Goal: Check status: Check status

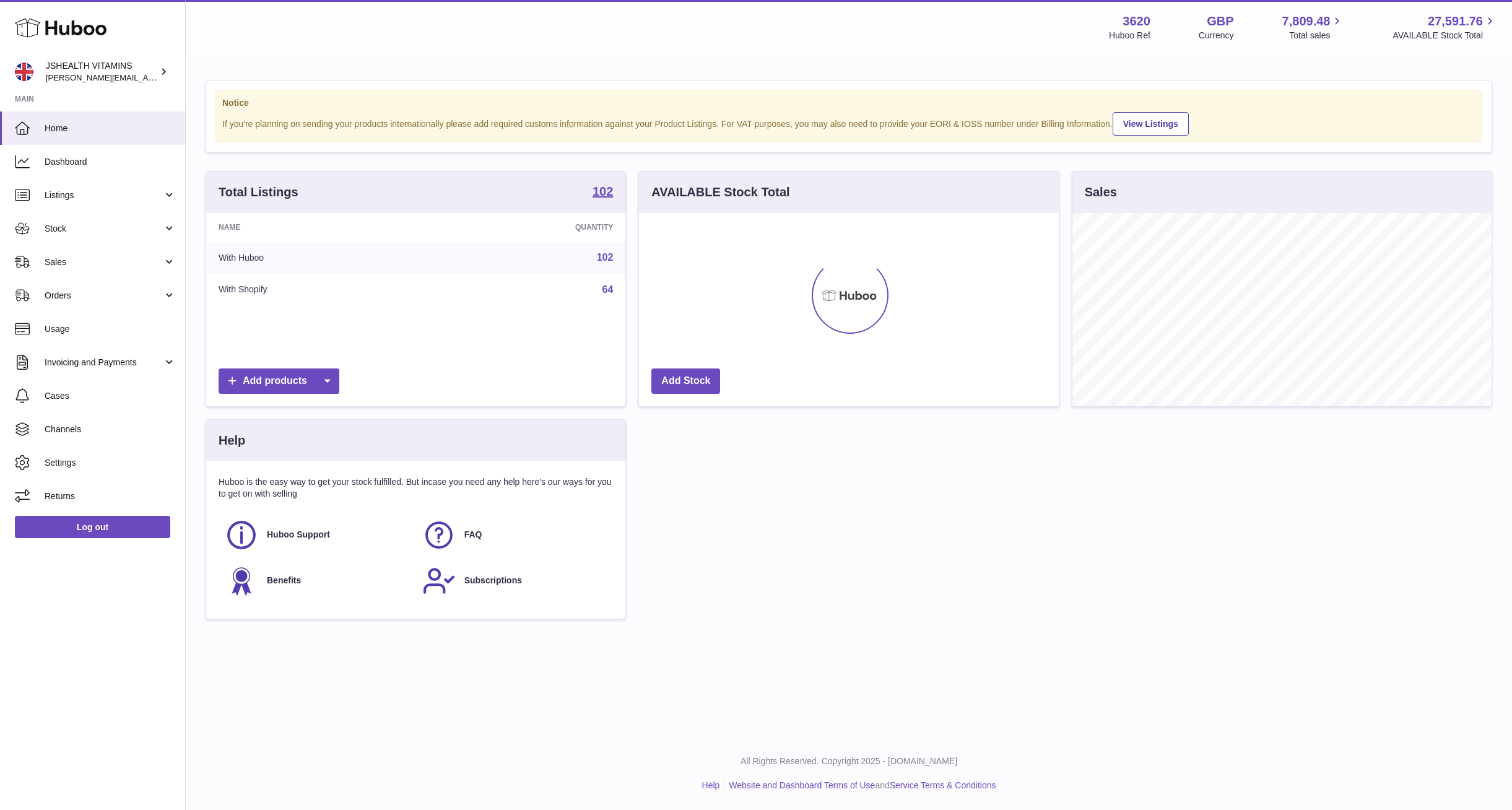
scroll to position [194, 419]
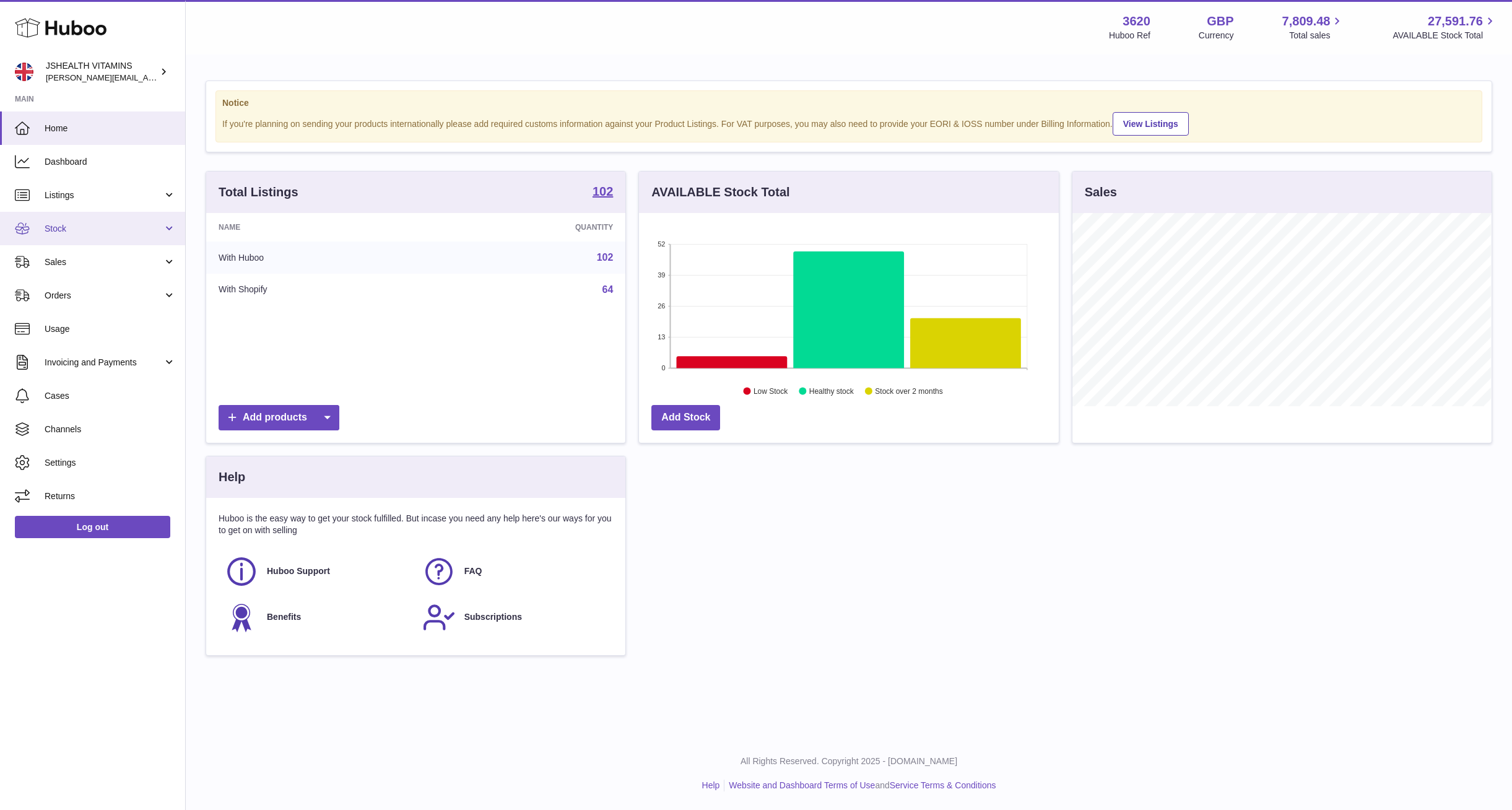
click at [76, 228] on span "Stock" at bounding box center [103, 228] width 118 height 11
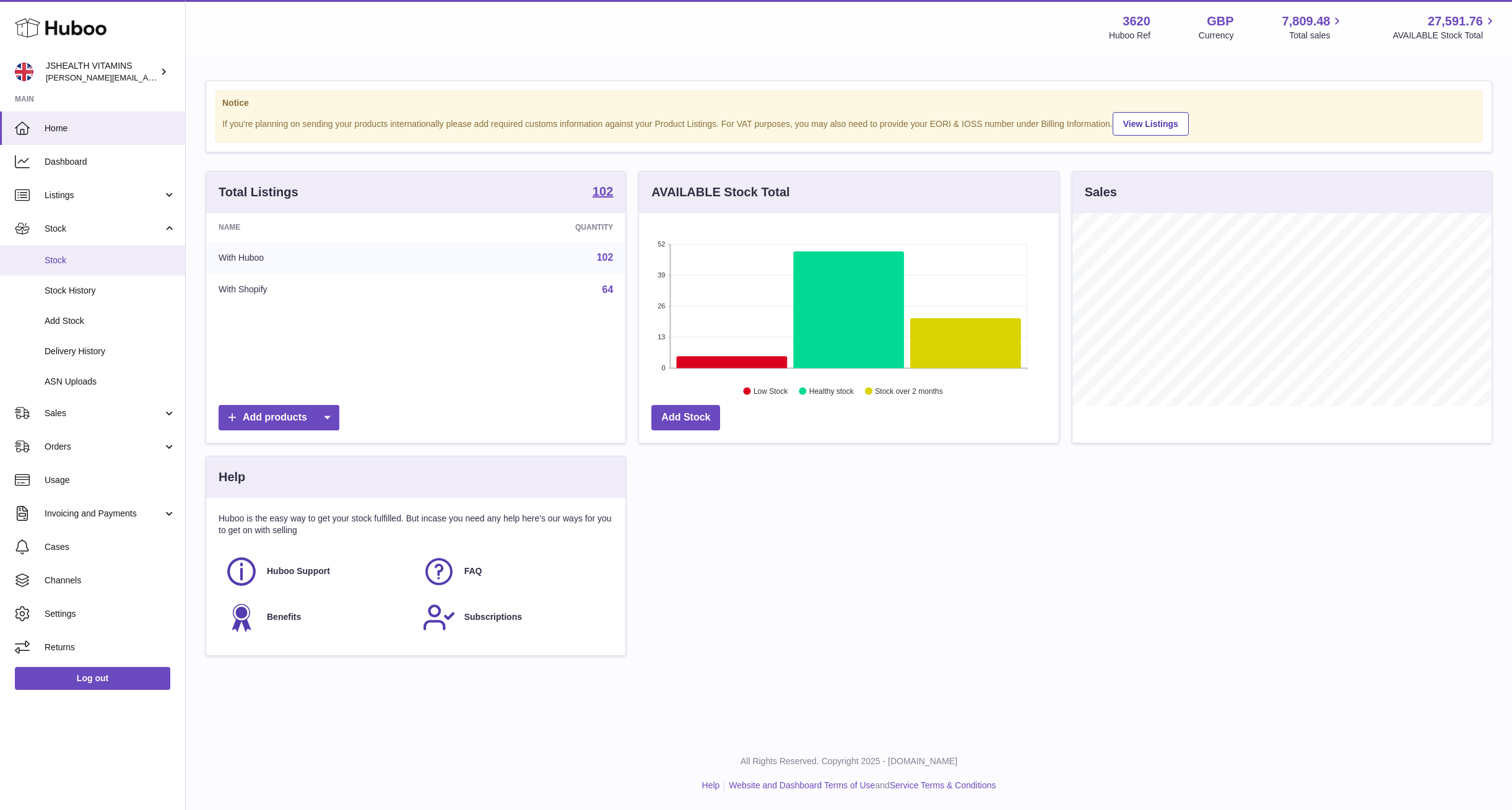
click at [89, 255] on span "Stock" at bounding box center [109, 261] width 131 height 11
click at [96, 196] on span "Listings" at bounding box center [103, 195] width 118 height 11
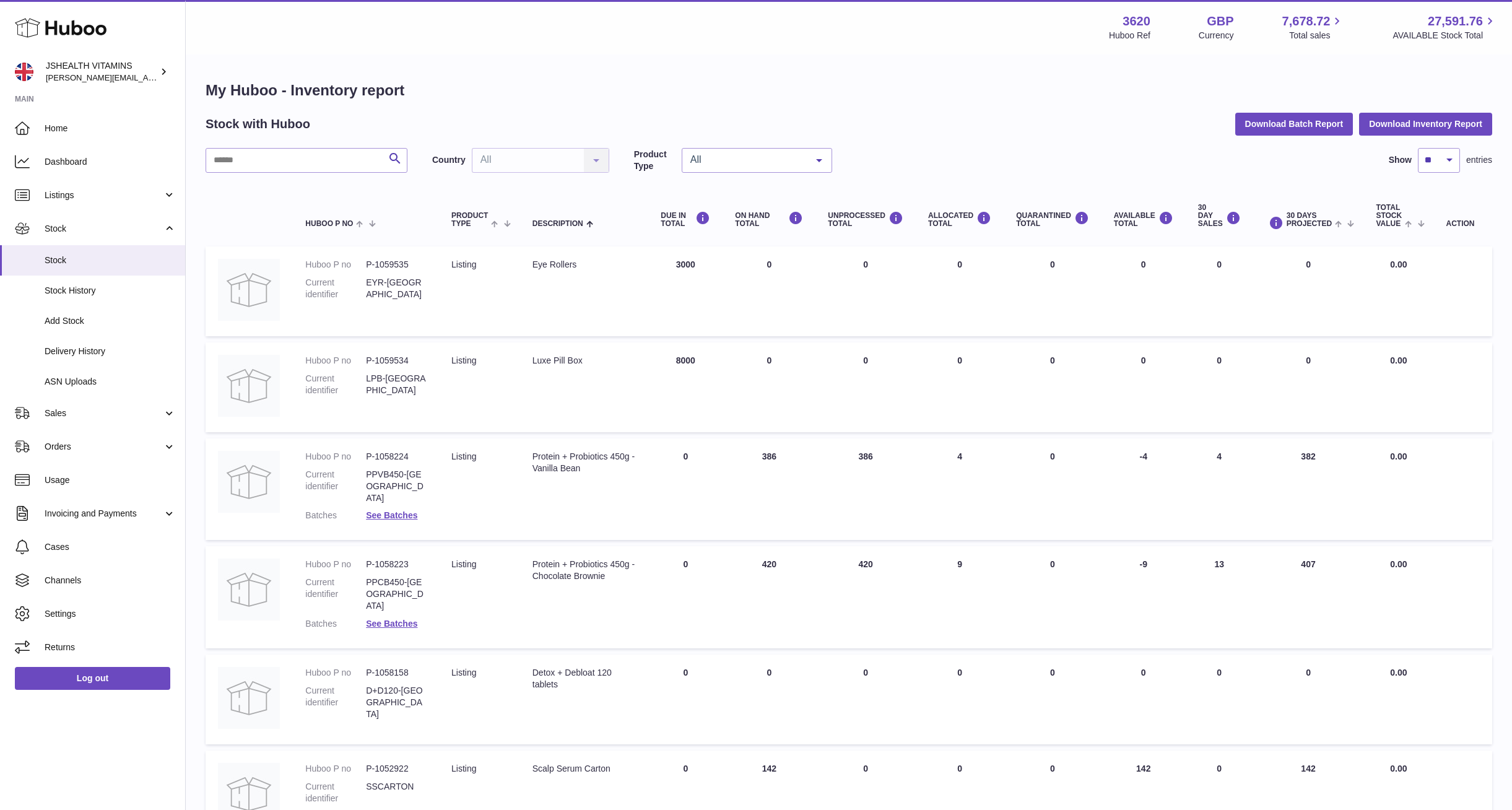
click at [239, 173] on div "Search Country All All No elements found. Consider changing the search query. L…" at bounding box center [848, 707] width 1286 height 1118
click at [242, 167] on input "text" at bounding box center [307, 160] width 202 height 25
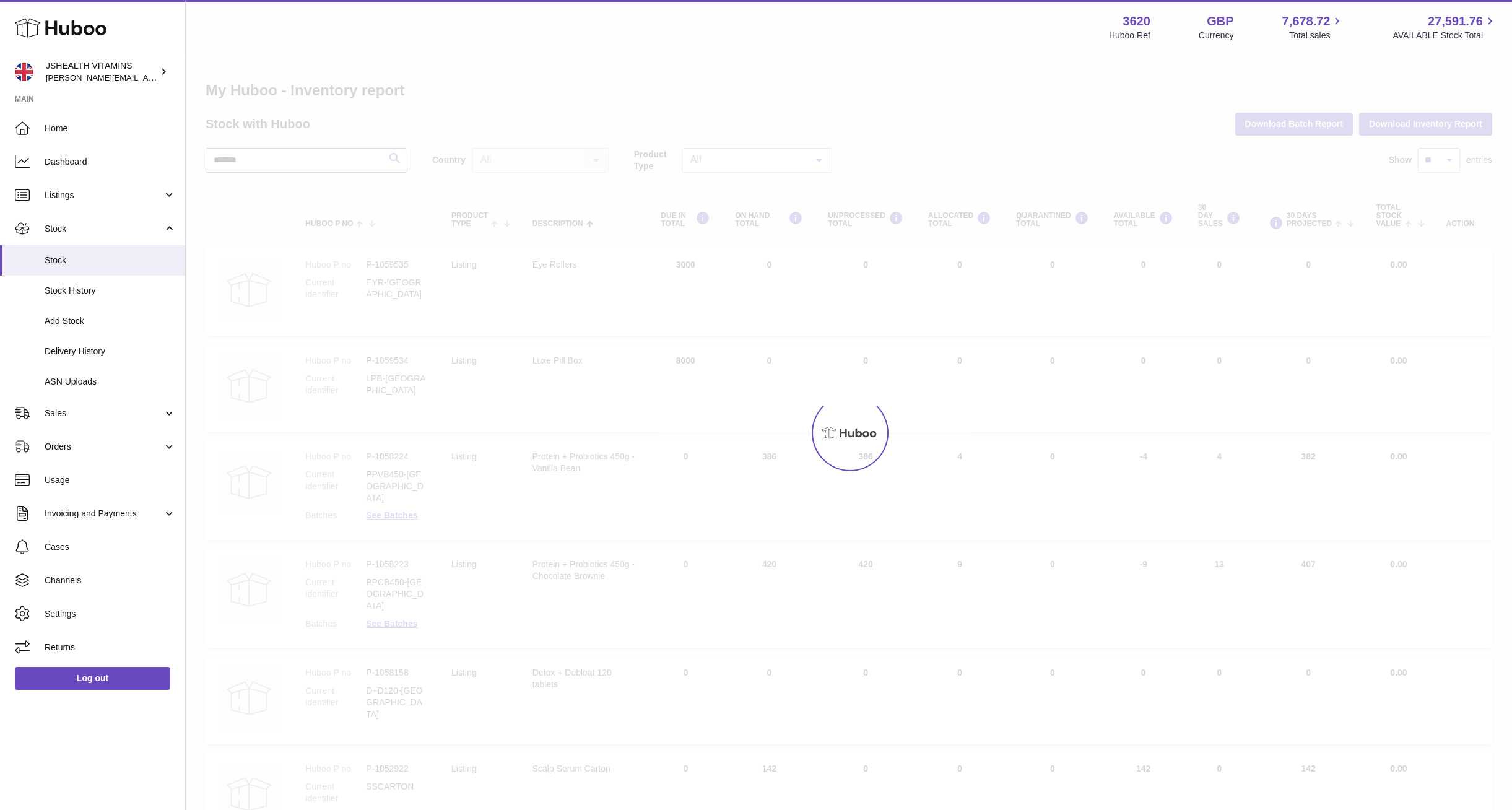
type input "*******"
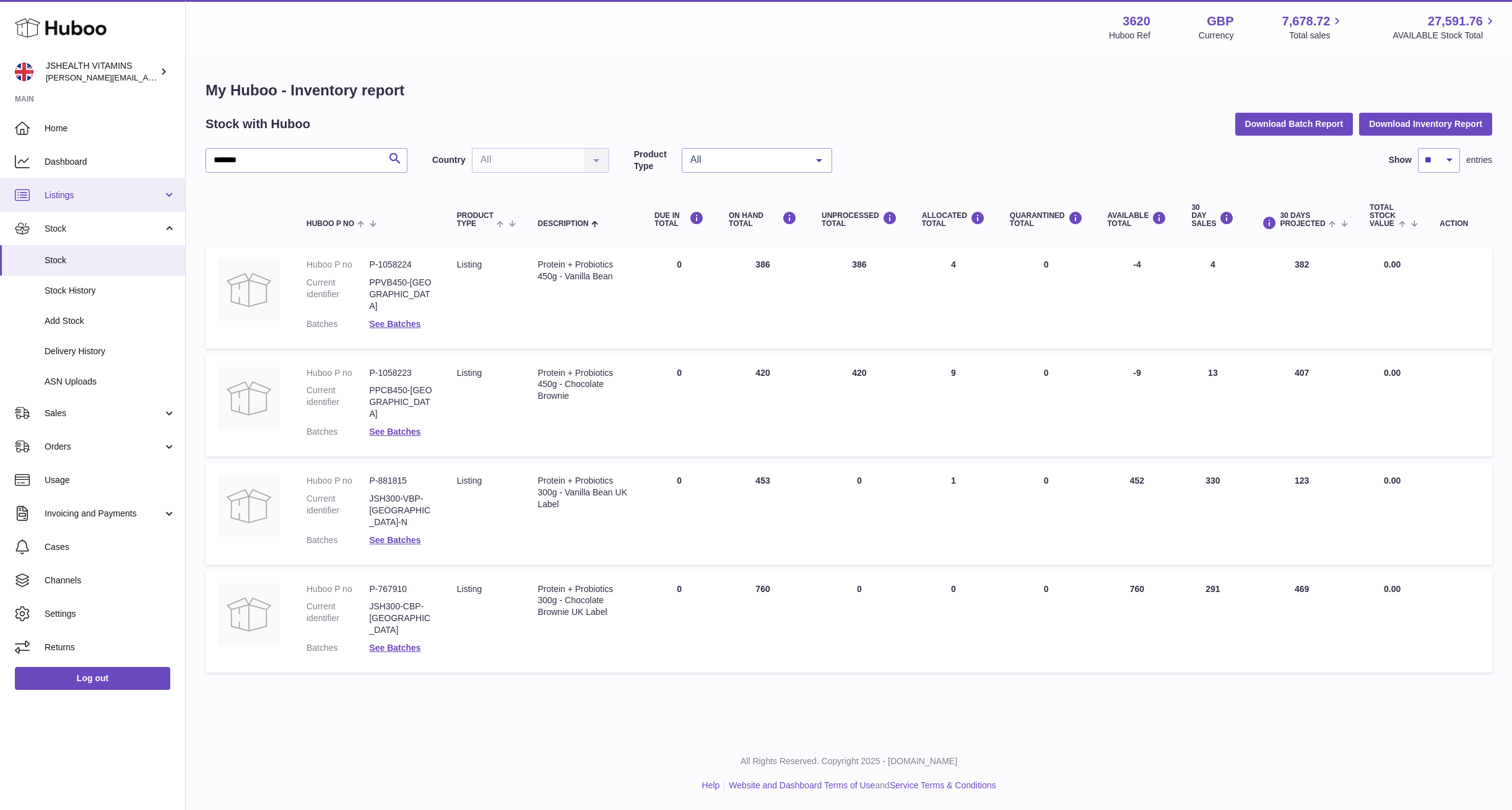
click at [132, 188] on link "Listings" at bounding box center [92, 194] width 185 height 33
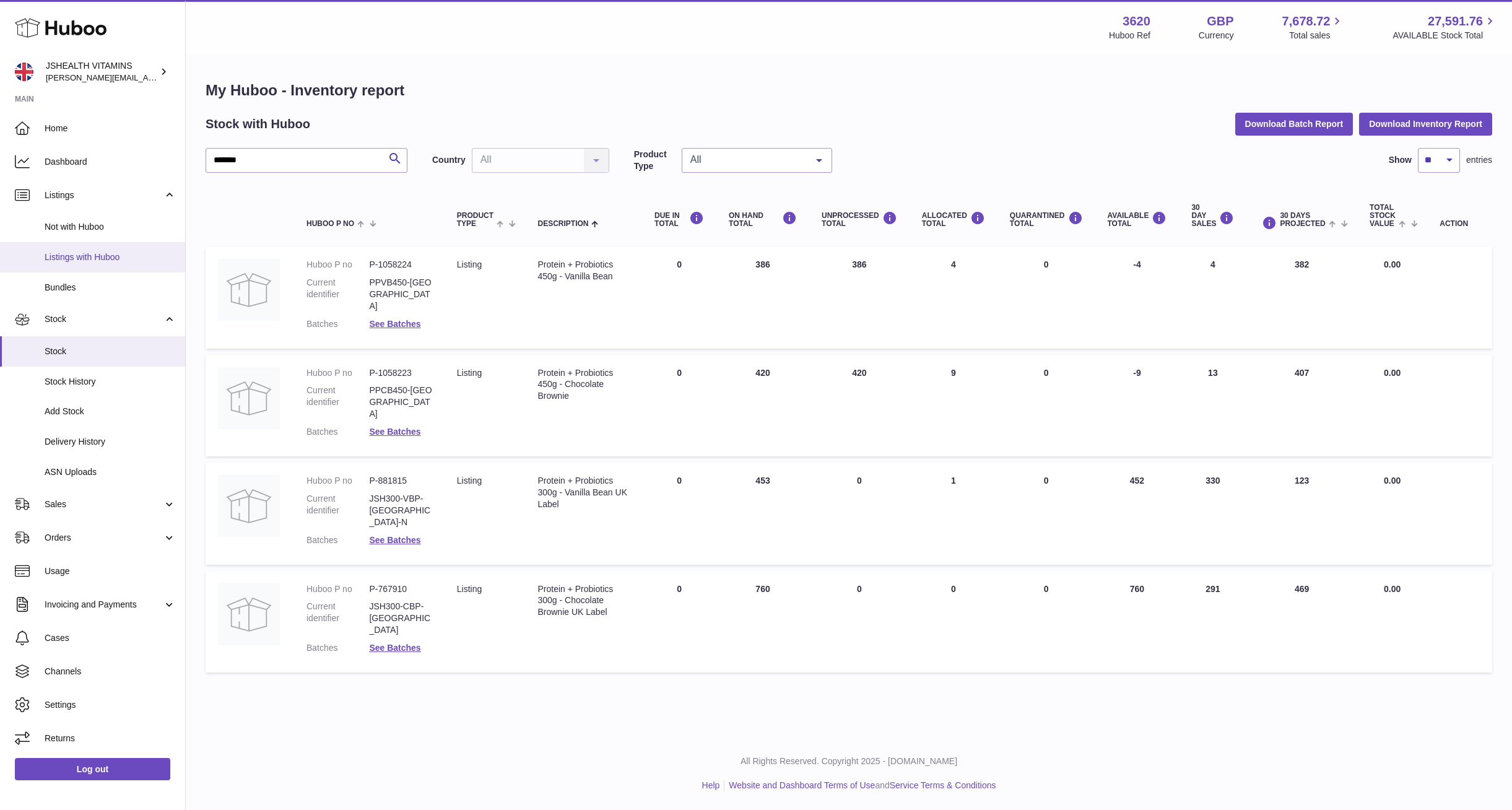
click at [126, 254] on span "Listings with Huboo" at bounding box center [109, 257] width 131 height 11
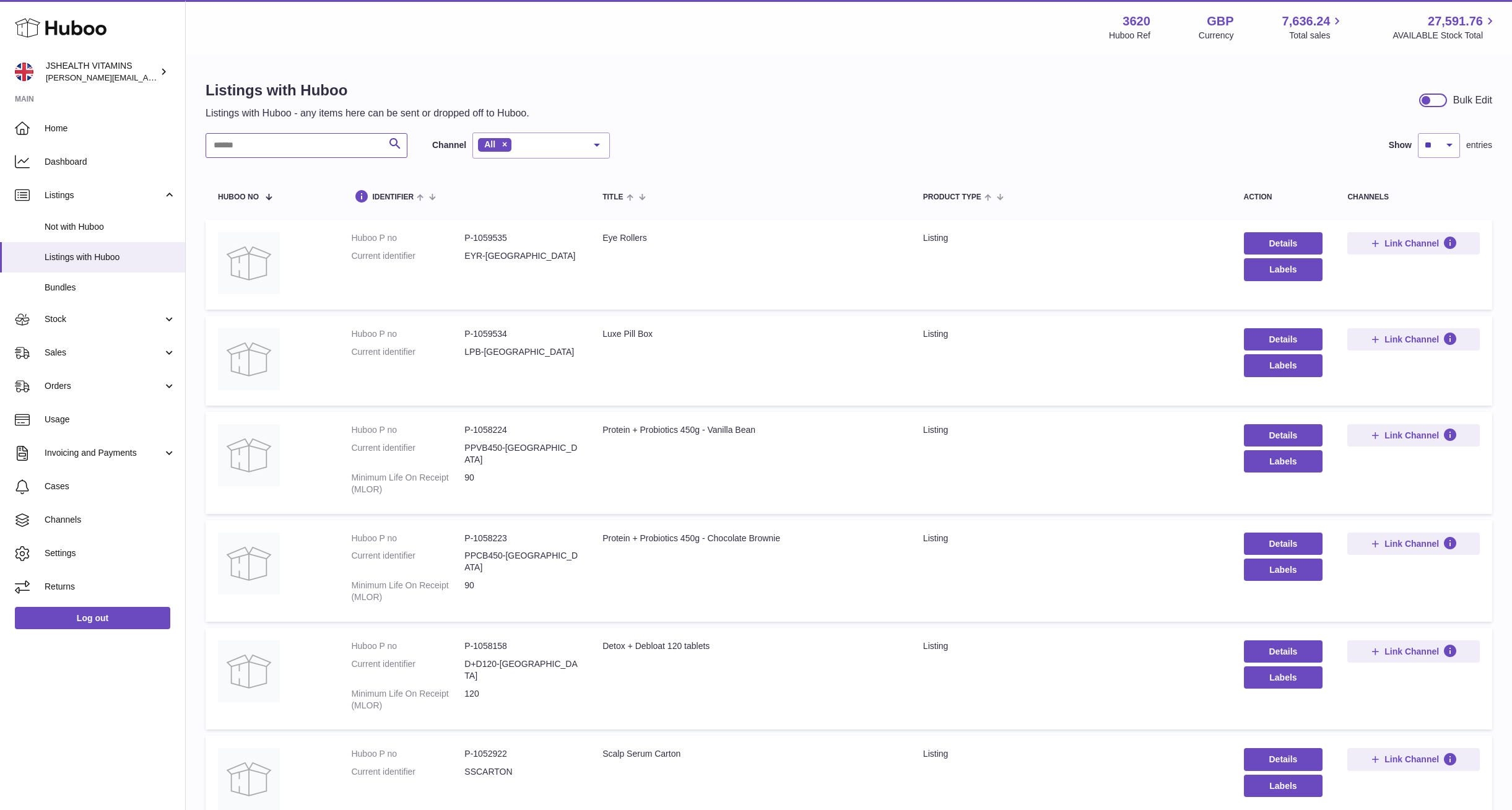
click at [330, 146] on input "text" at bounding box center [307, 145] width 202 height 25
type input "*******"
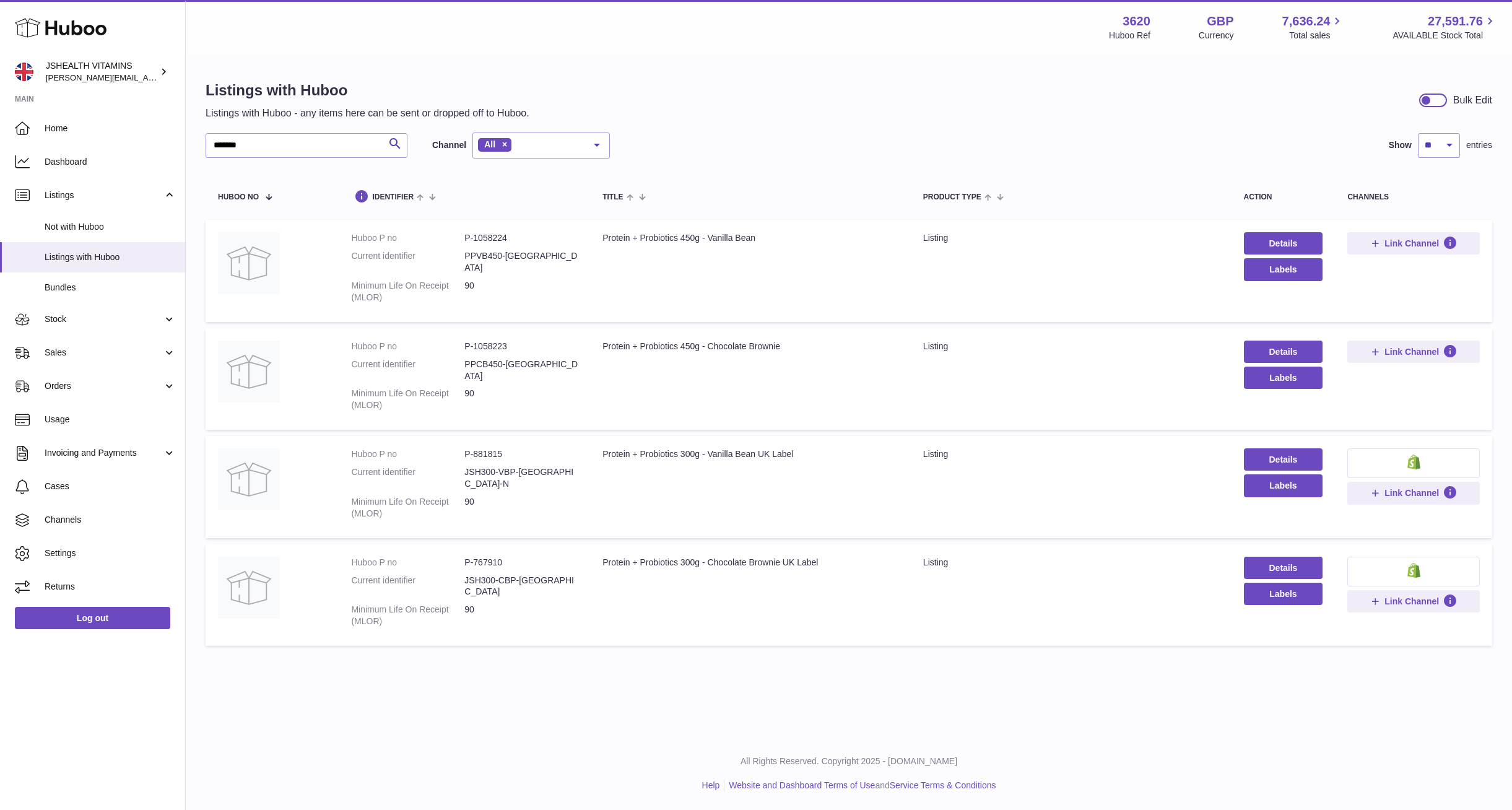
click at [484, 359] on dd "PPCB450-[GEOGRAPHIC_DATA]" at bounding box center [521, 370] width 113 height 24
click at [484, 359] on dd "PPCB450-UK" at bounding box center [521, 370] width 113 height 24
click at [484, 359] on dd "PPCB450-[GEOGRAPHIC_DATA]" at bounding box center [521, 370] width 113 height 24
copy dl "PPCB450-[GEOGRAPHIC_DATA]"
click at [1425, 346] on span "Link Channel" at bounding box center [1412, 352] width 55 height 11
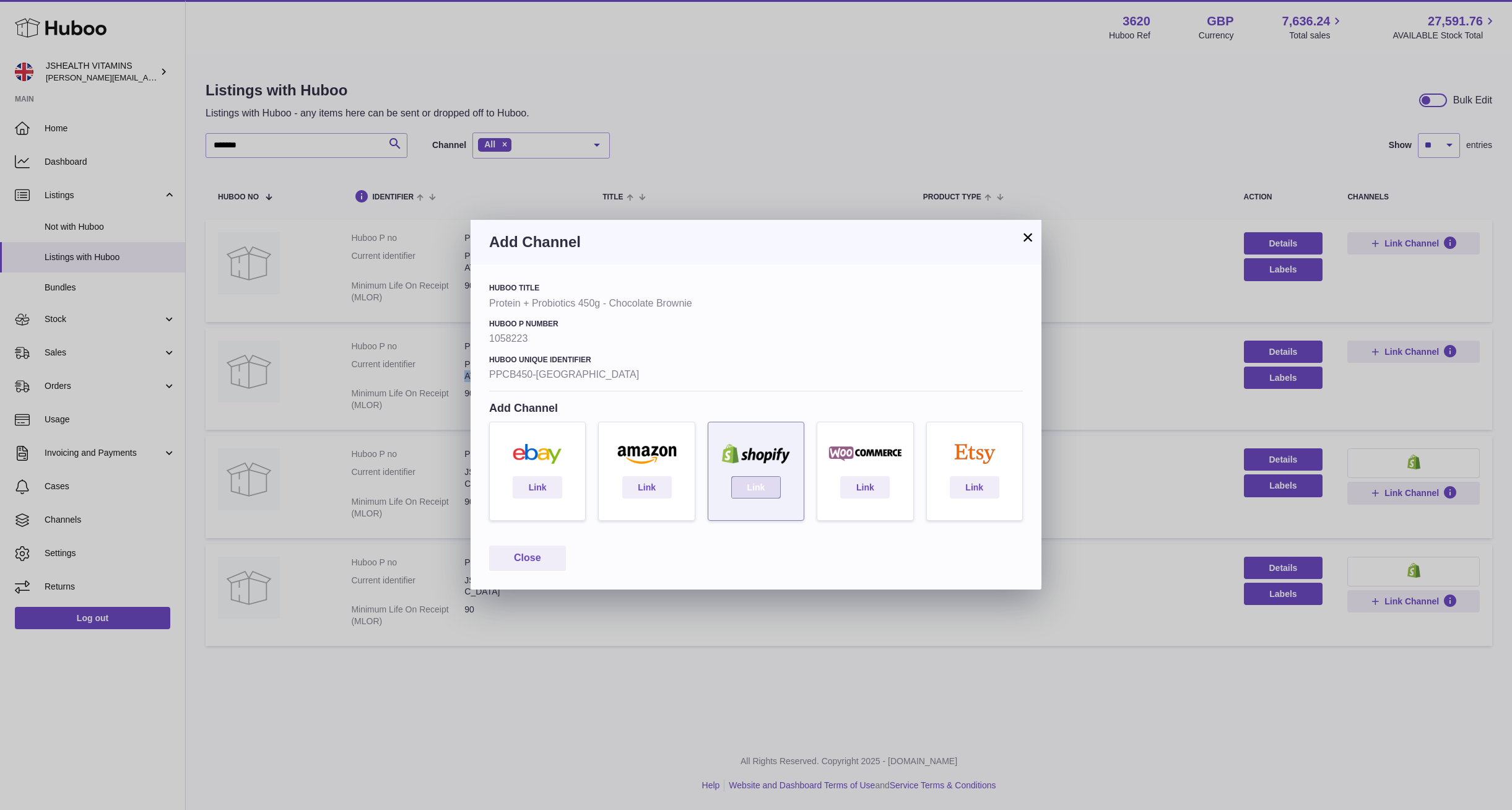
click at [755, 482] on link "Link" at bounding box center [756, 488] width 49 height 23
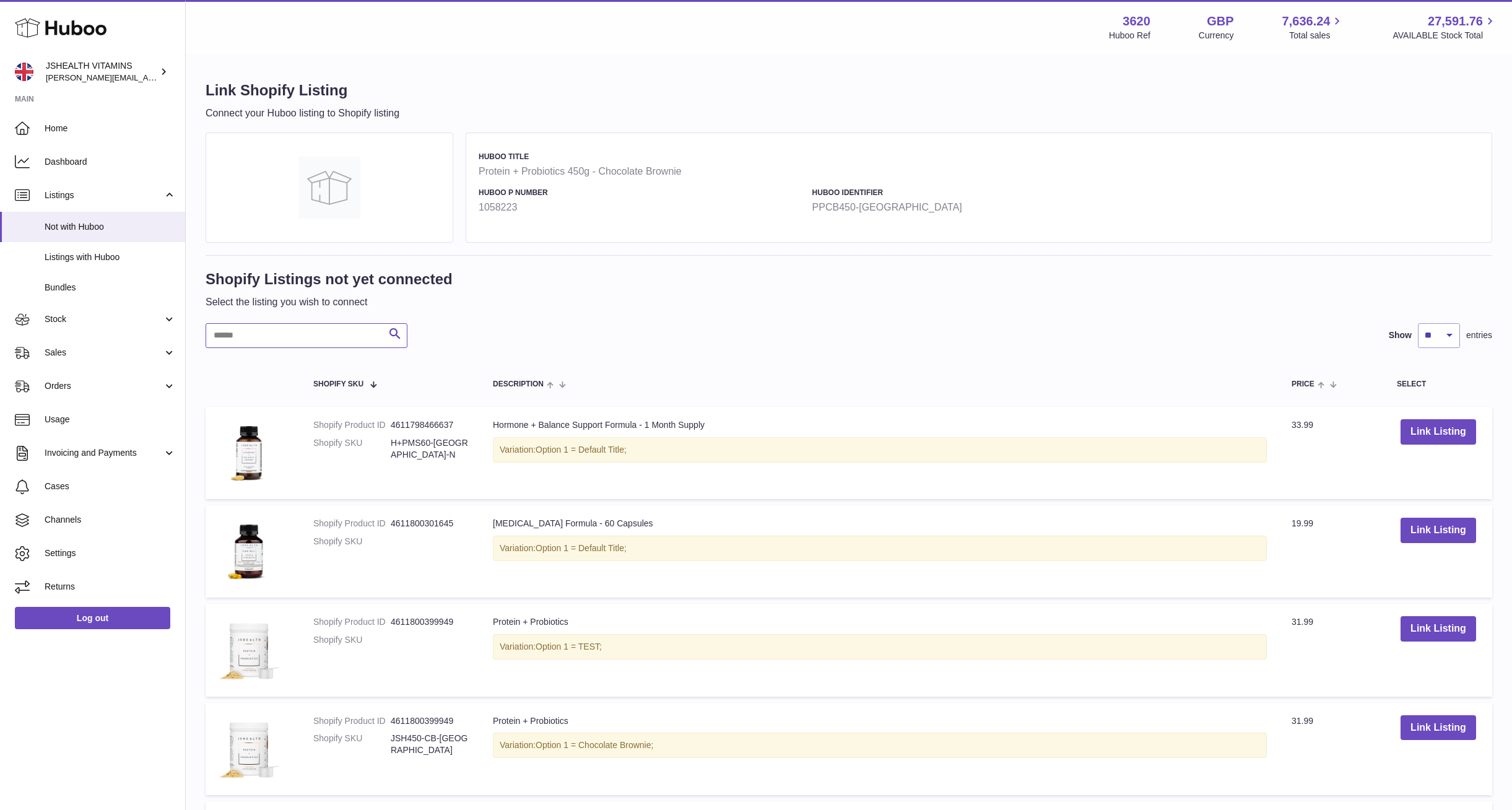
click at [374, 340] on input "text" at bounding box center [307, 336] width 202 height 25
paste input "**********"
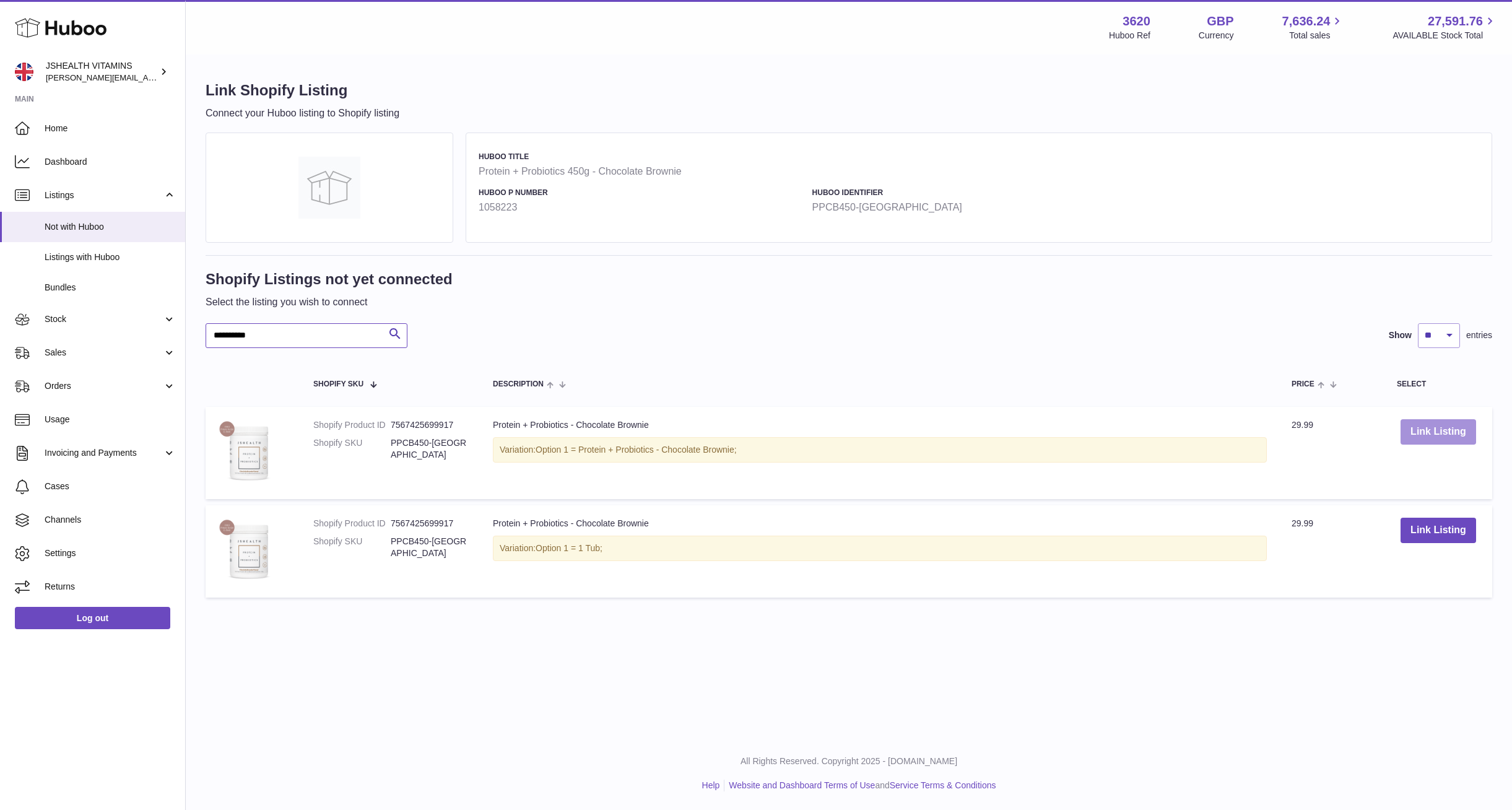
type input "**********"
click at [1442, 441] on button "Link Listing" at bounding box center [1438, 431] width 76 height 25
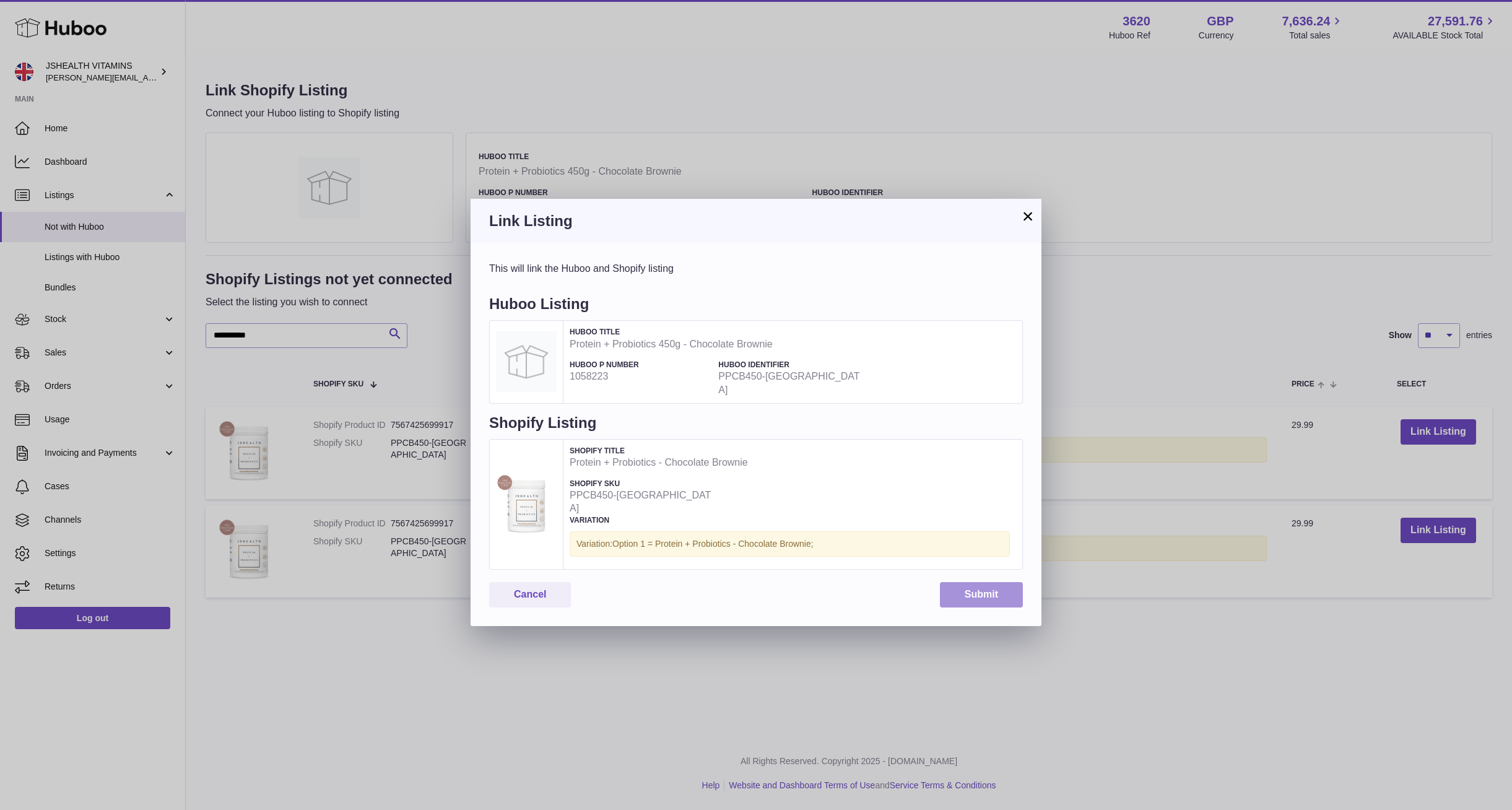
click at [941, 582] on button "Submit" at bounding box center [982, 595] width 83 height 25
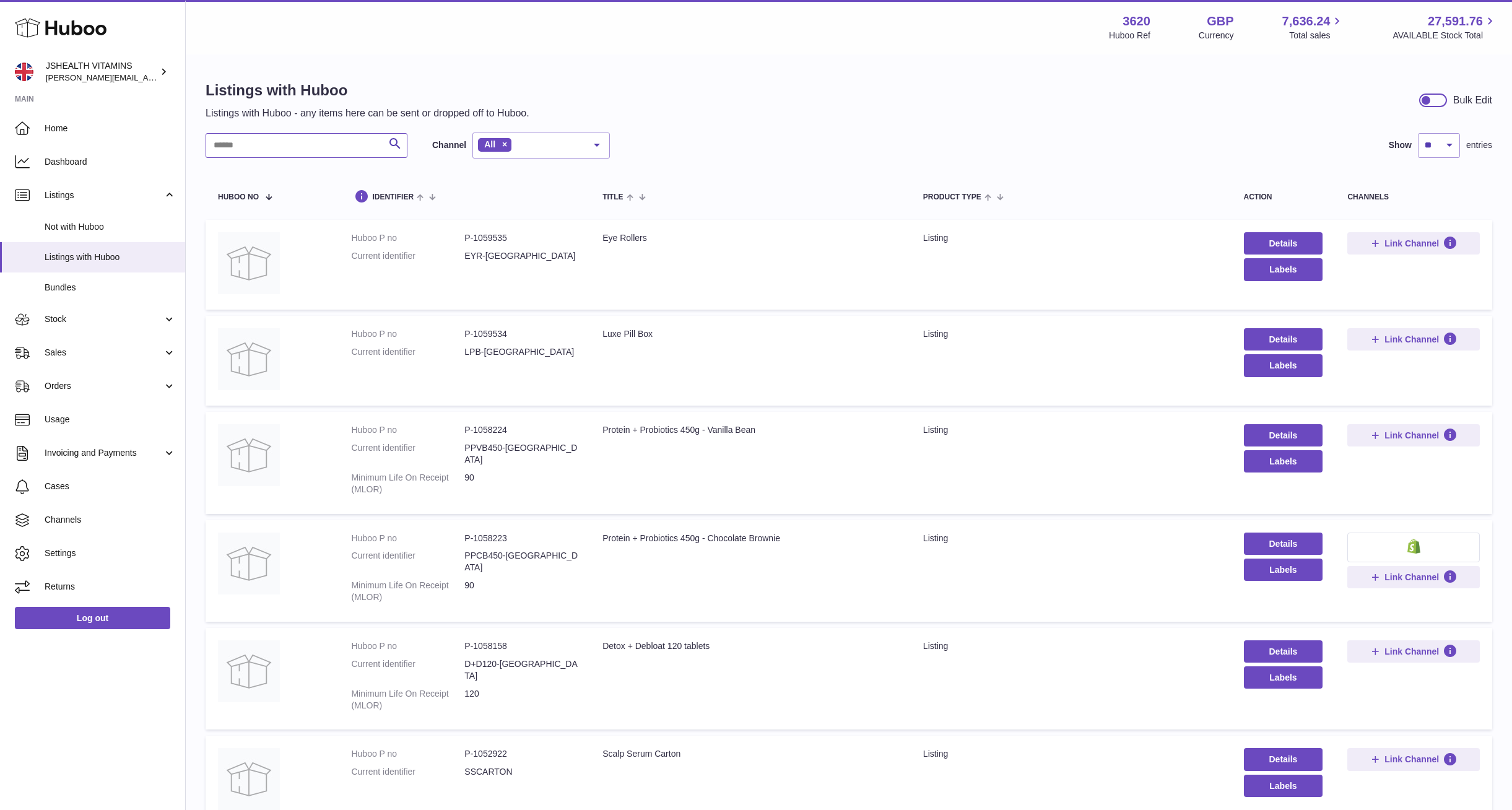
click at [304, 152] on input "text" at bounding box center [307, 145] width 202 height 25
type input "*******"
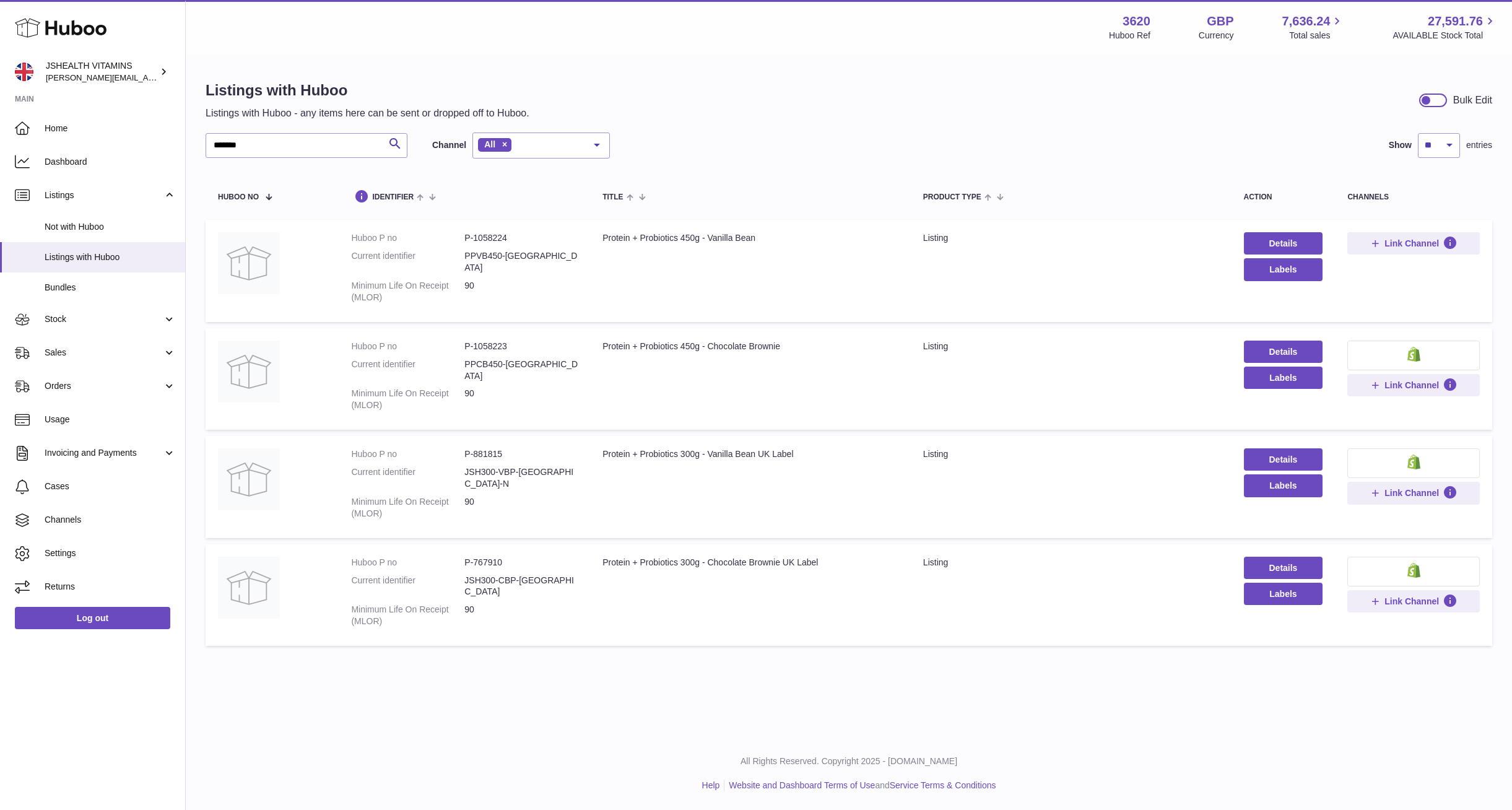
click at [496, 252] on dd "PPVB450-[GEOGRAPHIC_DATA]" at bounding box center [521, 262] width 113 height 24
copy dl "PPVB450-[GEOGRAPHIC_DATA]"
click at [1427, 249] on span "Link Channel" at bounding box center [1412, 244] width 55 height 11
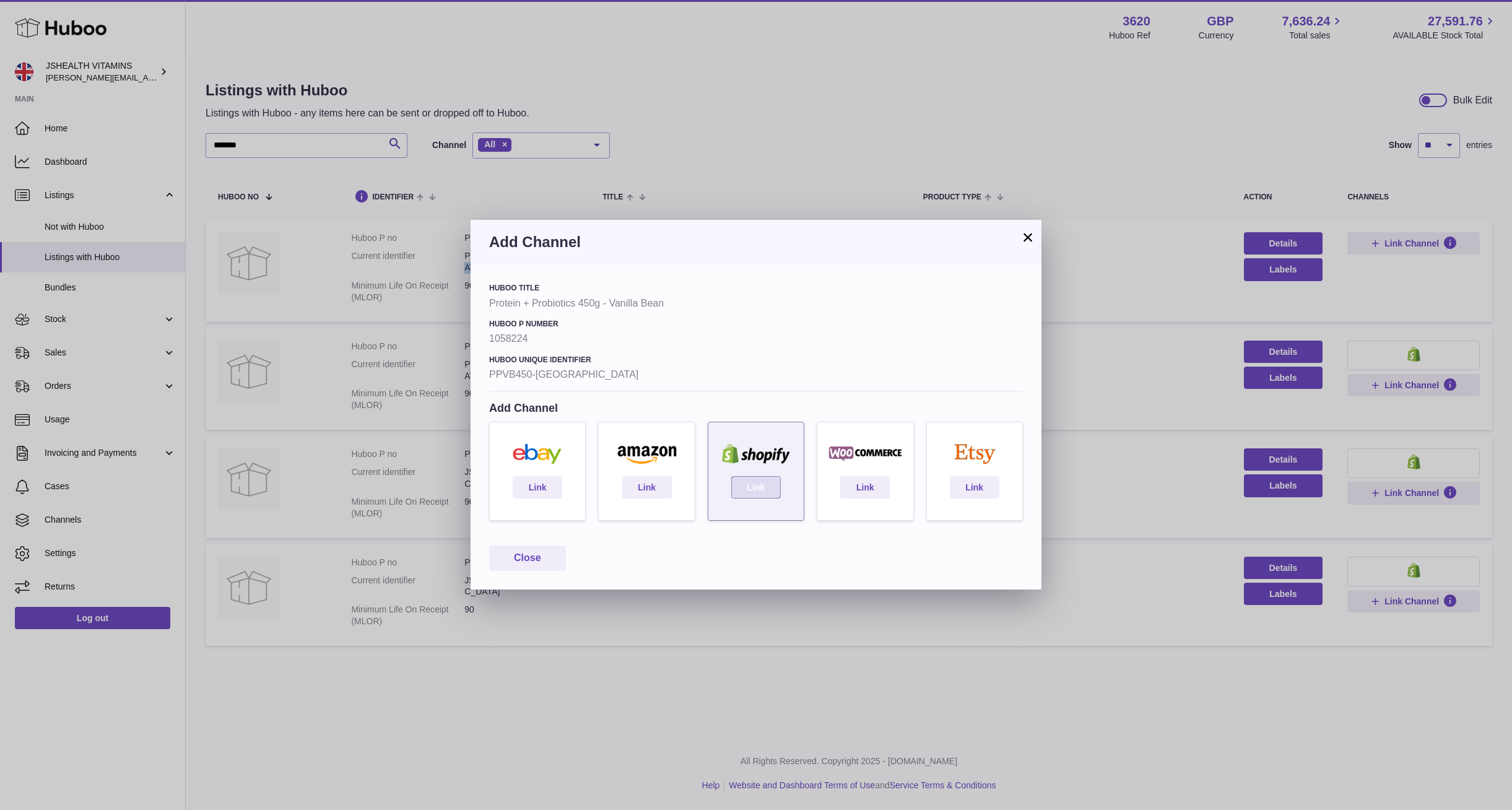
click at [753, 493] on link "Link" at bounding box center [756, 488] width 49 height 23
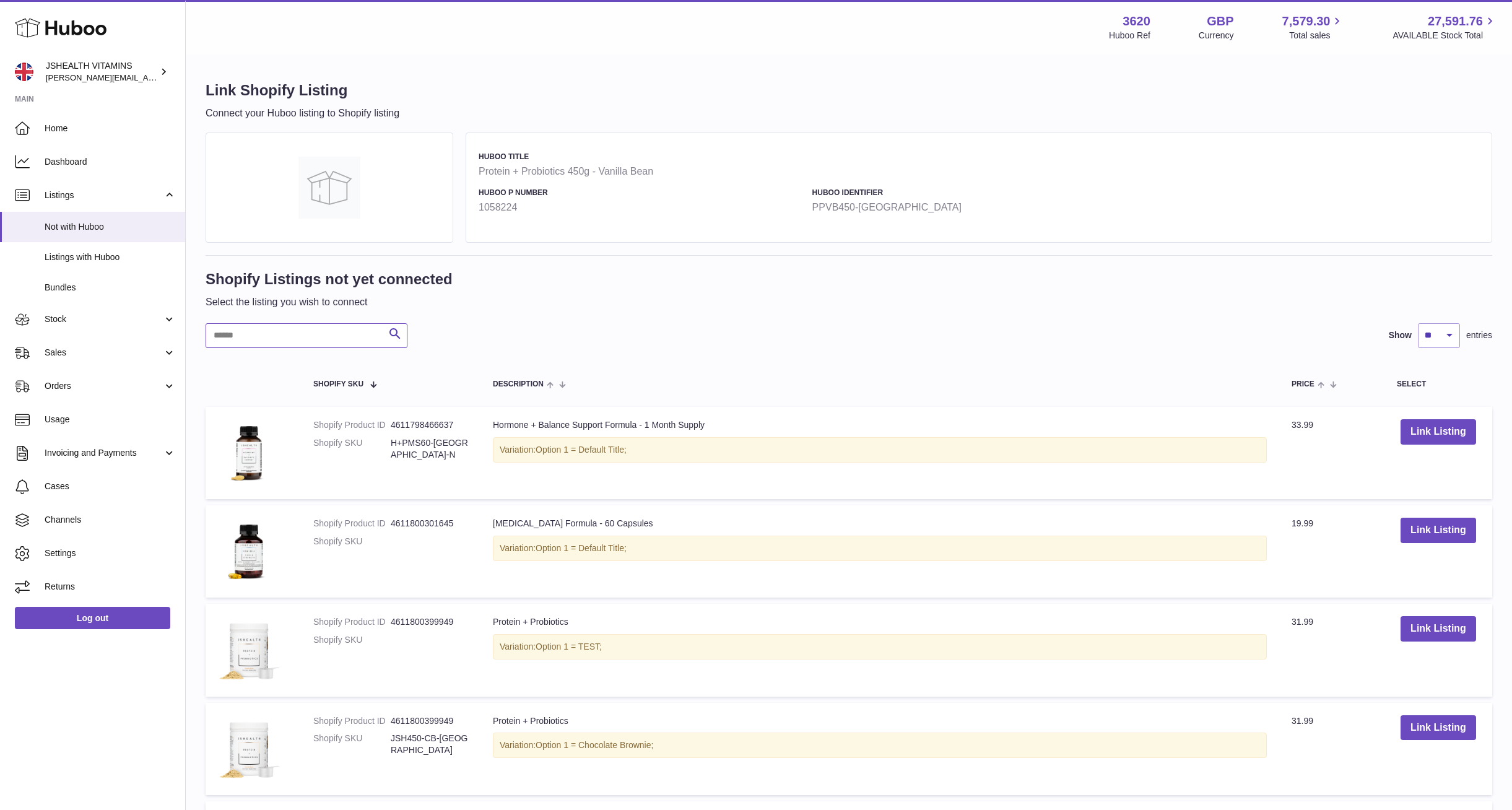
click at [342, 346] on input "text" at bounding box center [307, 336] width 202 height 25
paste input "**********"
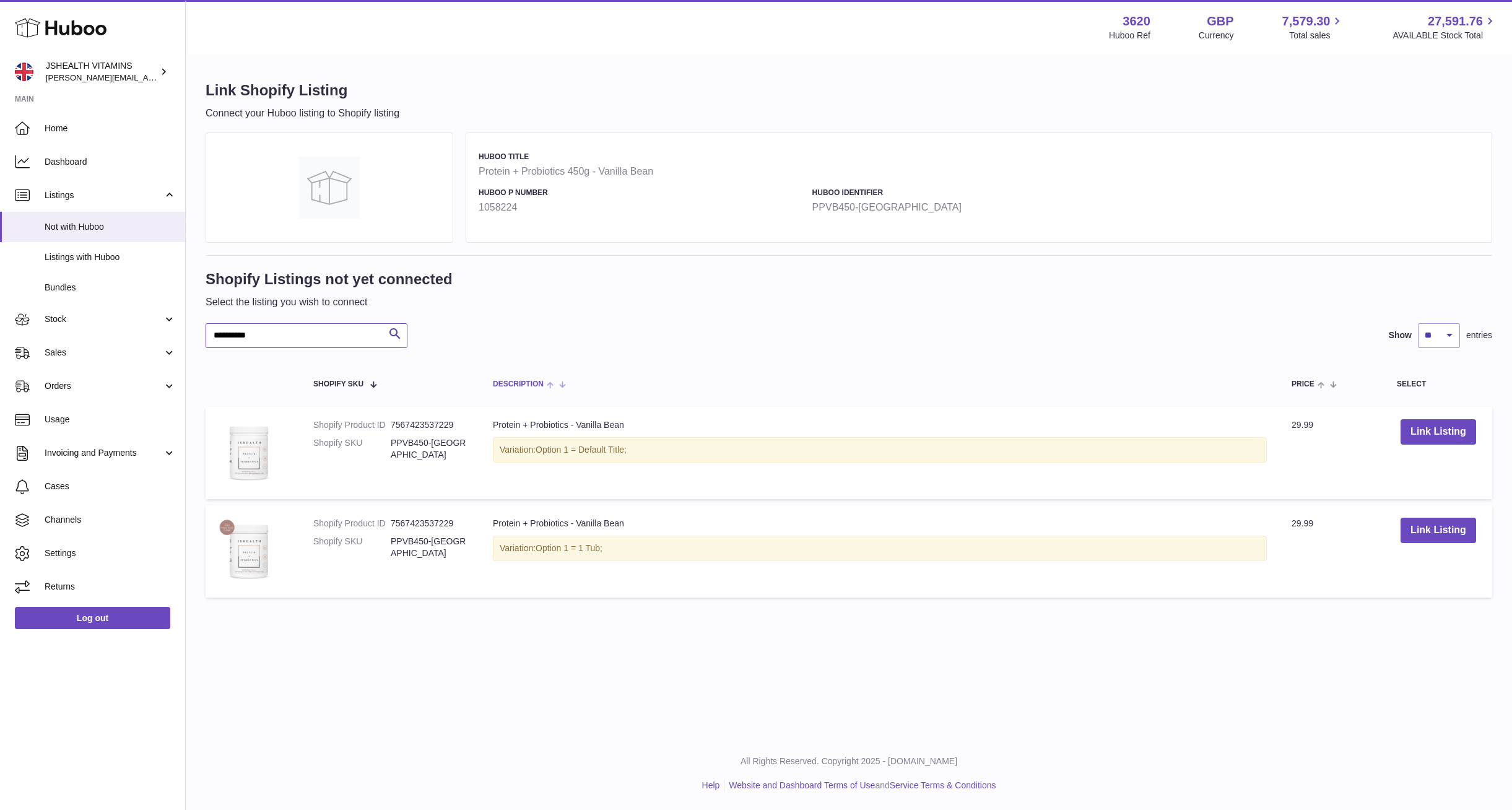
type input "**********"
click at [1428, 538] on button "Link Listing" at bounding box center [1438, 531] width 76 height 25
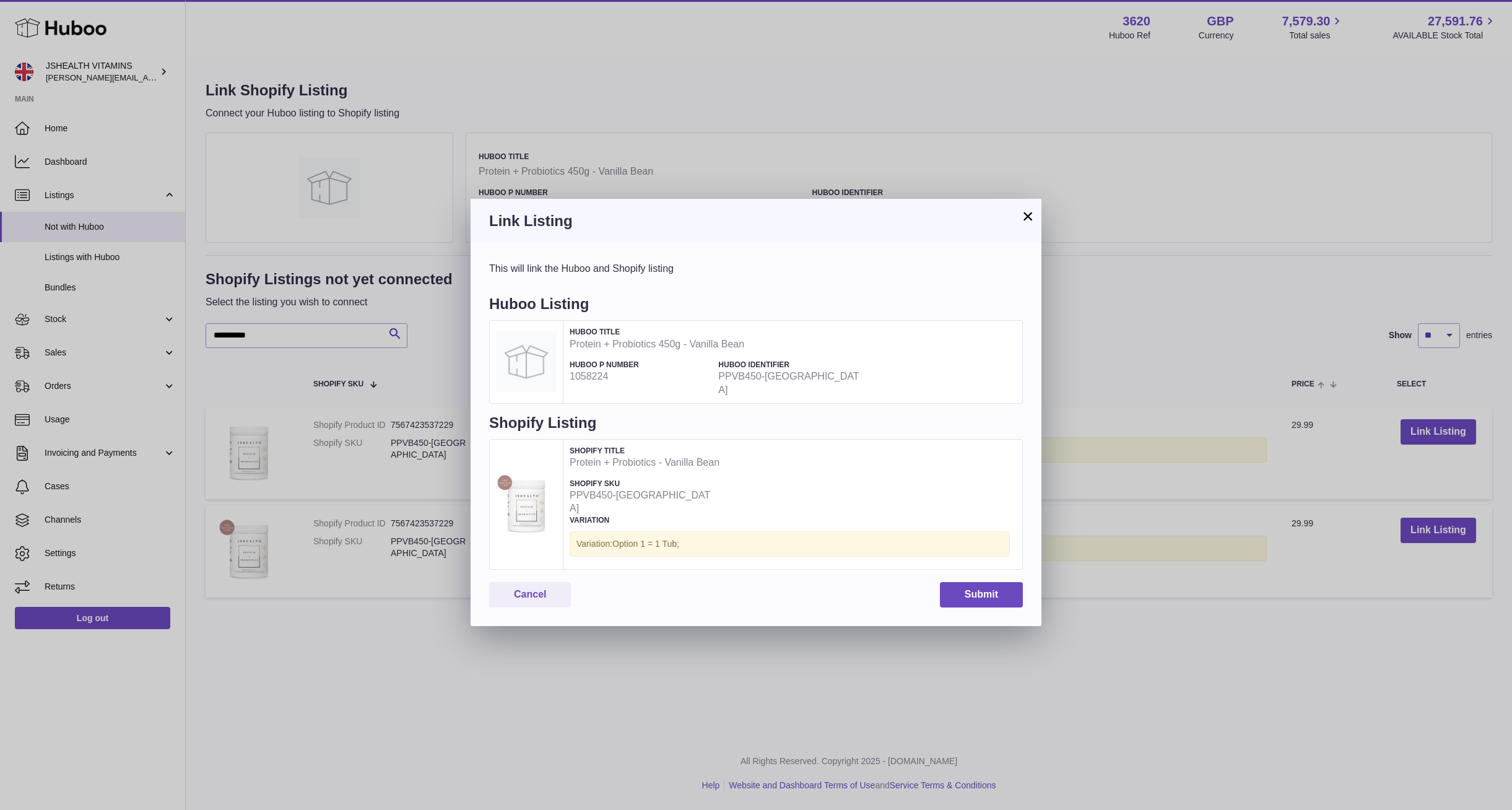
click at [932, 381] on div "Huboo Title Protein + Probiotics 450g - Vanilla Bean Huboo P number 1058224 Hub…" at bounding box center [793, 361] width 446 height 69
click at [988, 582] on button "Submit" at bounding box center [982, 595] width 83 height 25
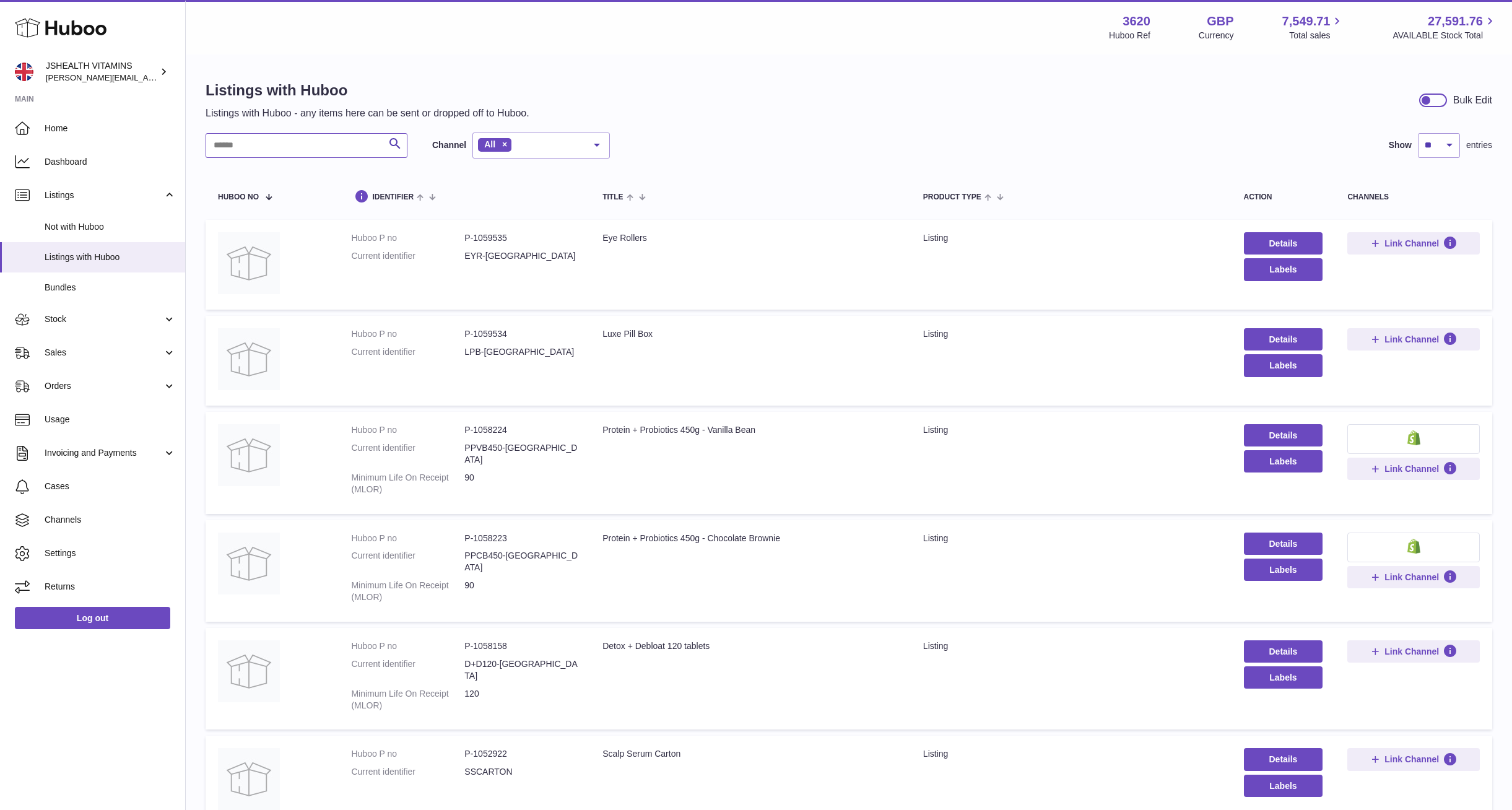
click at [263, 148] on input "text" at bounding box center [307, 145] width 202 height 25
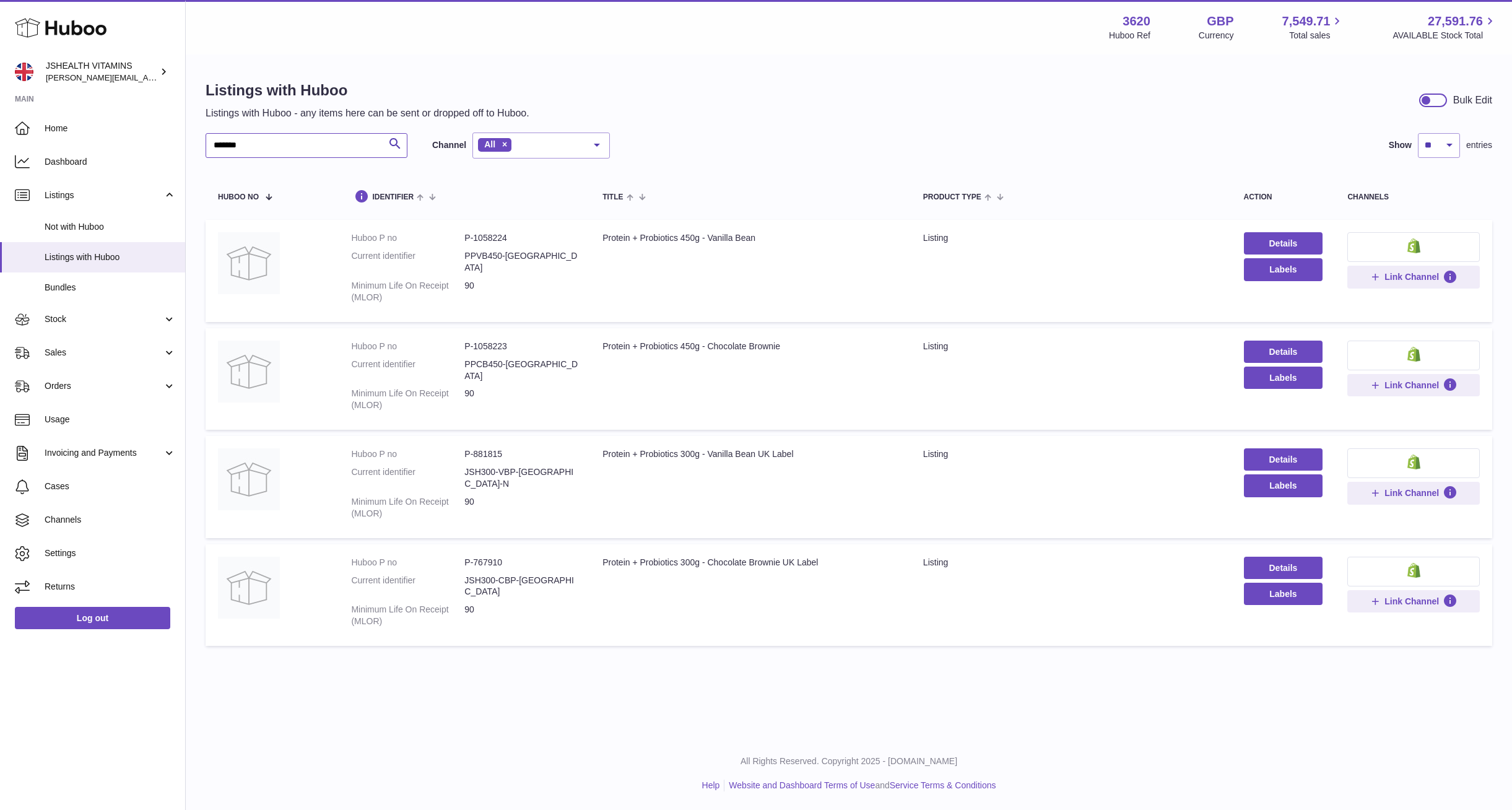
type input "*******"
click at [499, 345] on dl "Huboo P no P-1058223 Current identifier PPCB450-UK Minimum Life On Receipt (MLO…" at bounding box center [464, 379] width 227 height 76
drag, startPoint x: 499, startPoint y: 345, endPoint x: 655, endPoint y: 336, distance: 156.3
click at [499, 345] on dl "Huboo P no P-1058223 Current identifier PPCB450-UK Minimum Life On Receipt (MLO…" at bounding box center [464, 379] width 227 height 76
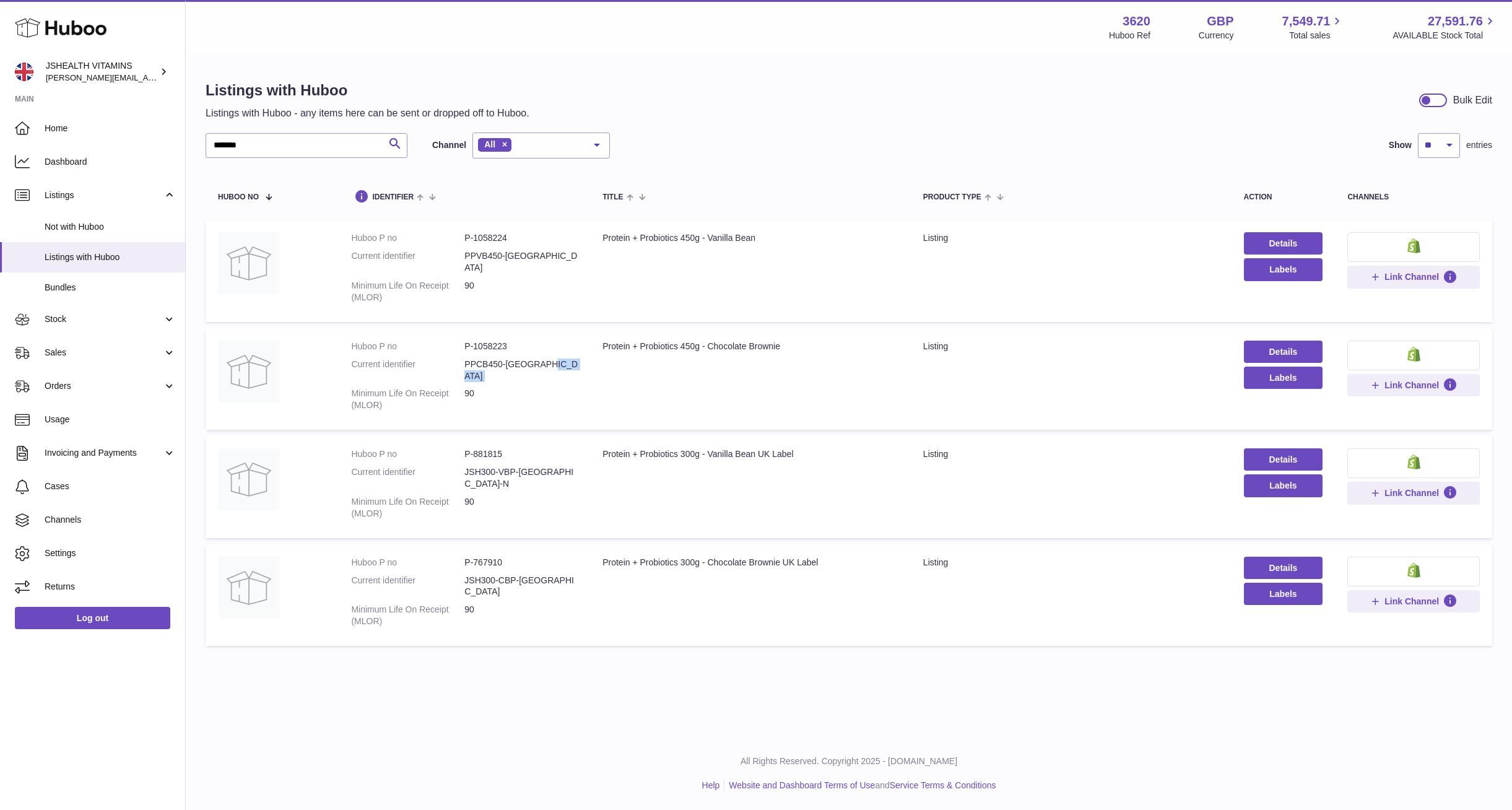
copy dl "PPCB450-UK"
click at [500, 257] on dd "PPVB450-UK" at bounding box center [521, 262] width 113 height 24
click at [500, 257] on dd "PPVB450-[GEOGRAPHIC_DATA]" at bounding box center [521, 262] width 113 height 24
copy dl "PPVB450-[GEOGRAPHIC_DATA]"
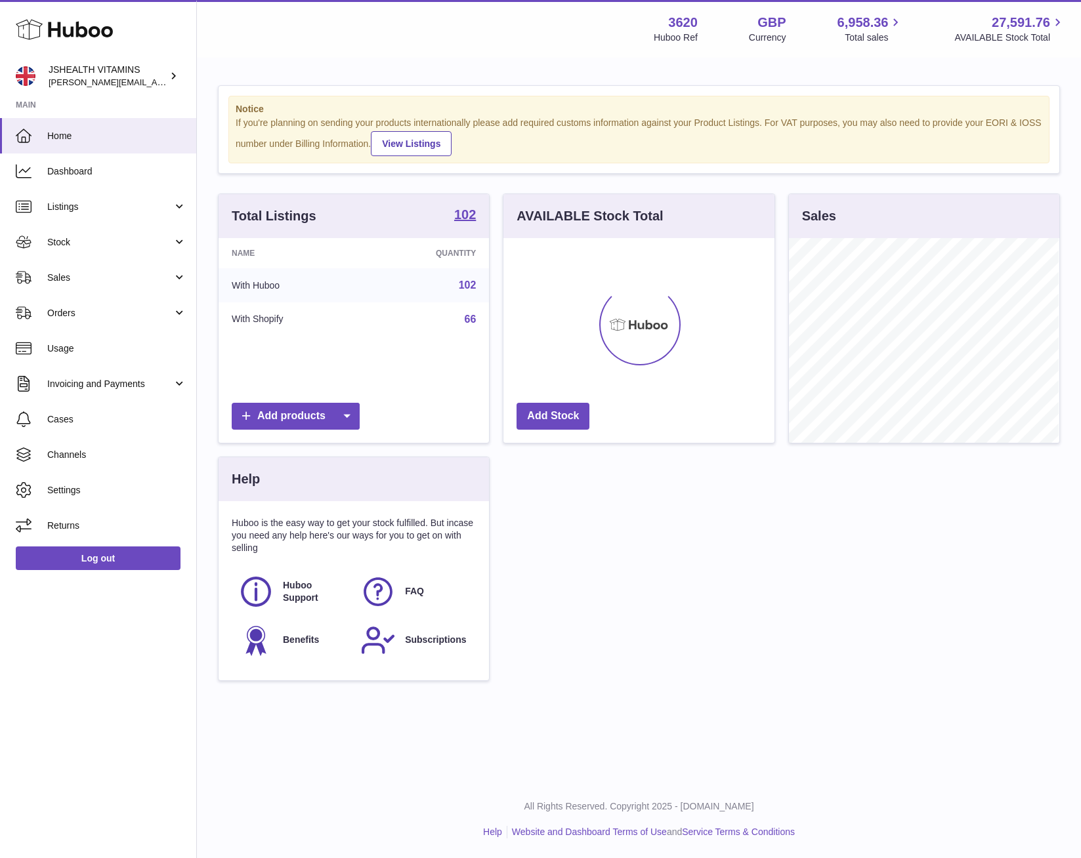
scroll to position [205, 270]
click at [142, 305] on link "Orders" at bounding box center [98, 312] width 196 height 35
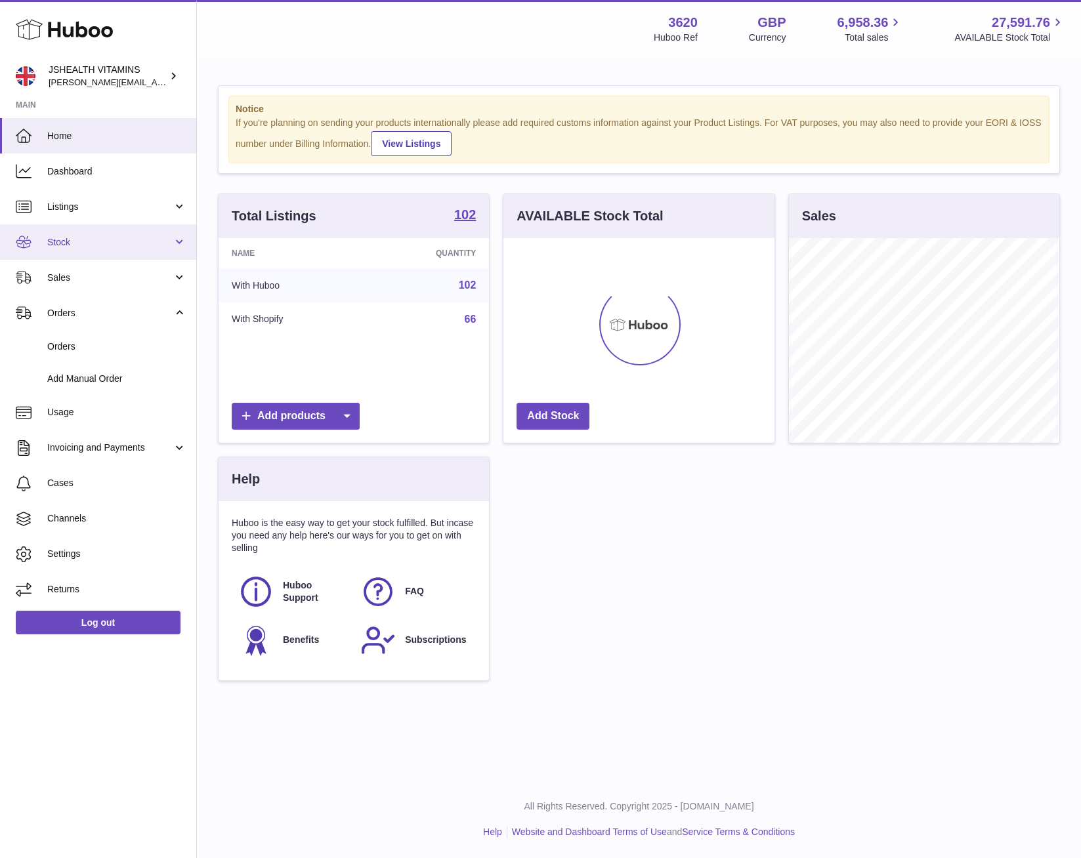
click at [104, 244] on span "Stock" at bounding box center [109, 242] width 125 height 12
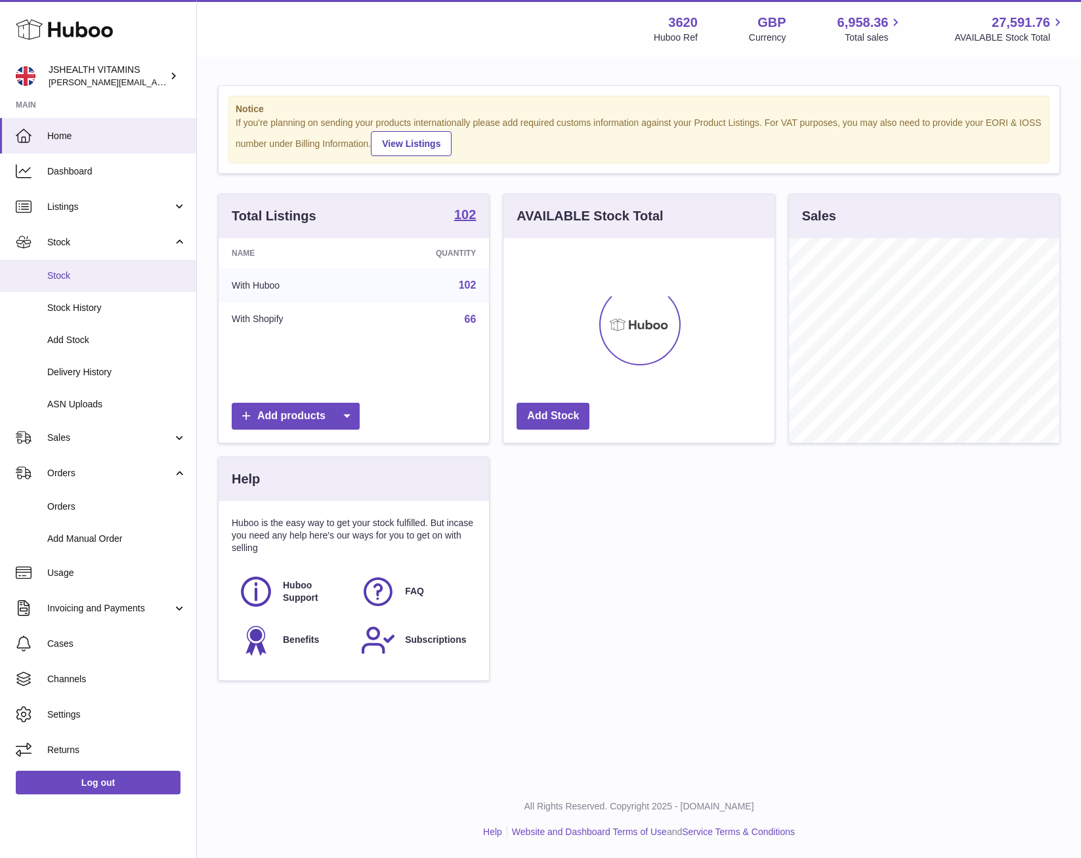
click at [100, 274] on span "Stock" at bounding box center [116, 276] width 139 height 12
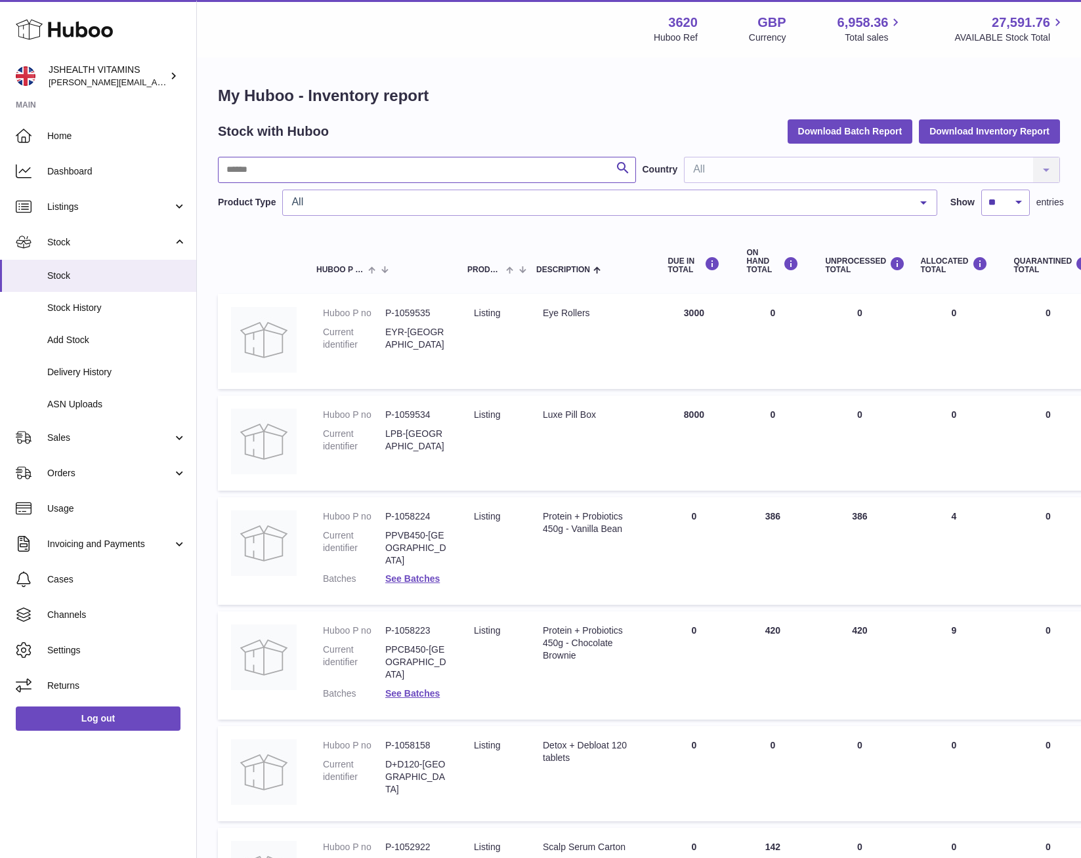
click at [306, 167] on input "text" at bounding box center [427, 170] width 418 height 26
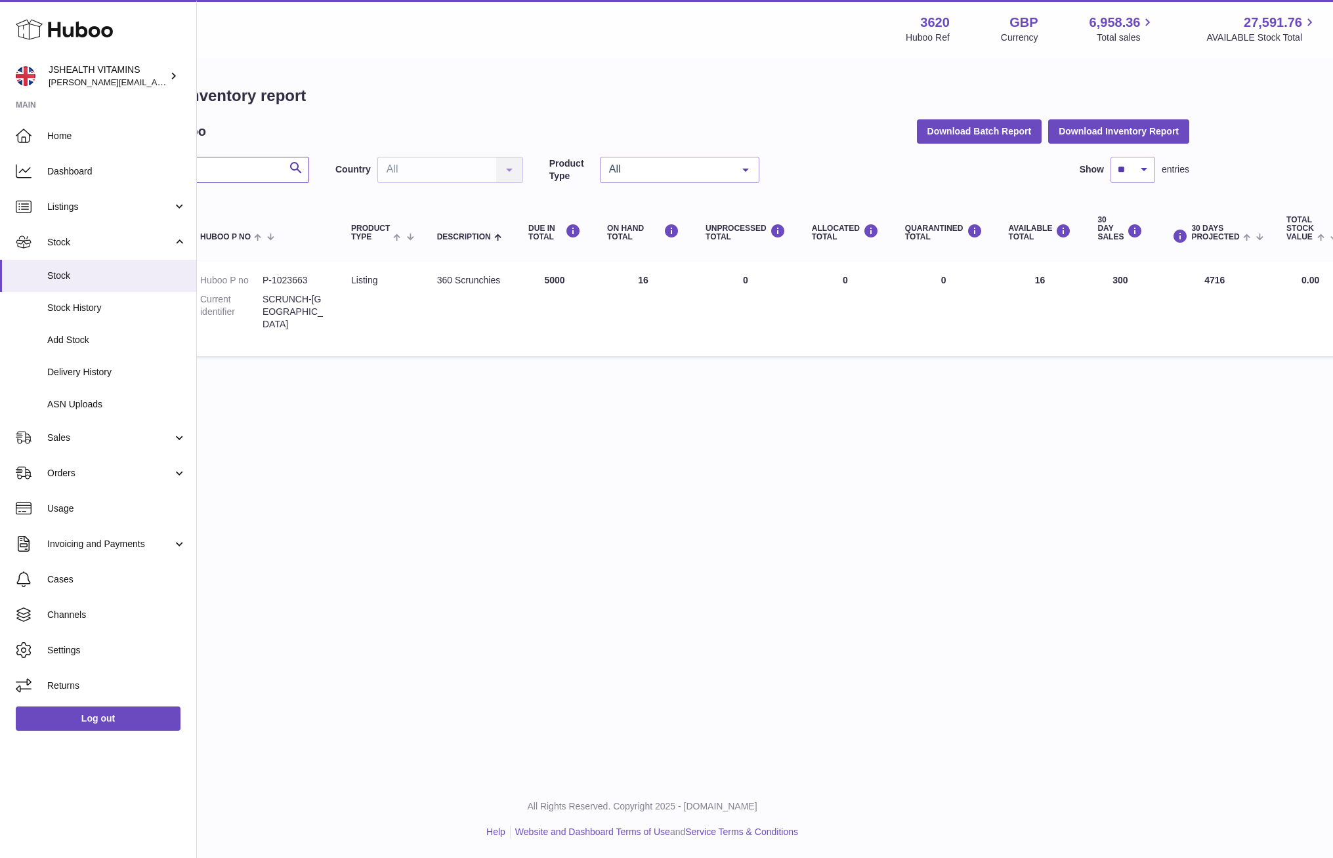
scroll to position [0, 117]
type input "***"
click at [245, 152] on div "My Huboo - Inventory report Stock with Huboo Download Batch Report Download Inv…" at bounding box center [648, 224] width 1094 height 278
click at [262, 177] on input "***" at bounding box center [208, 170] width 214 height 26
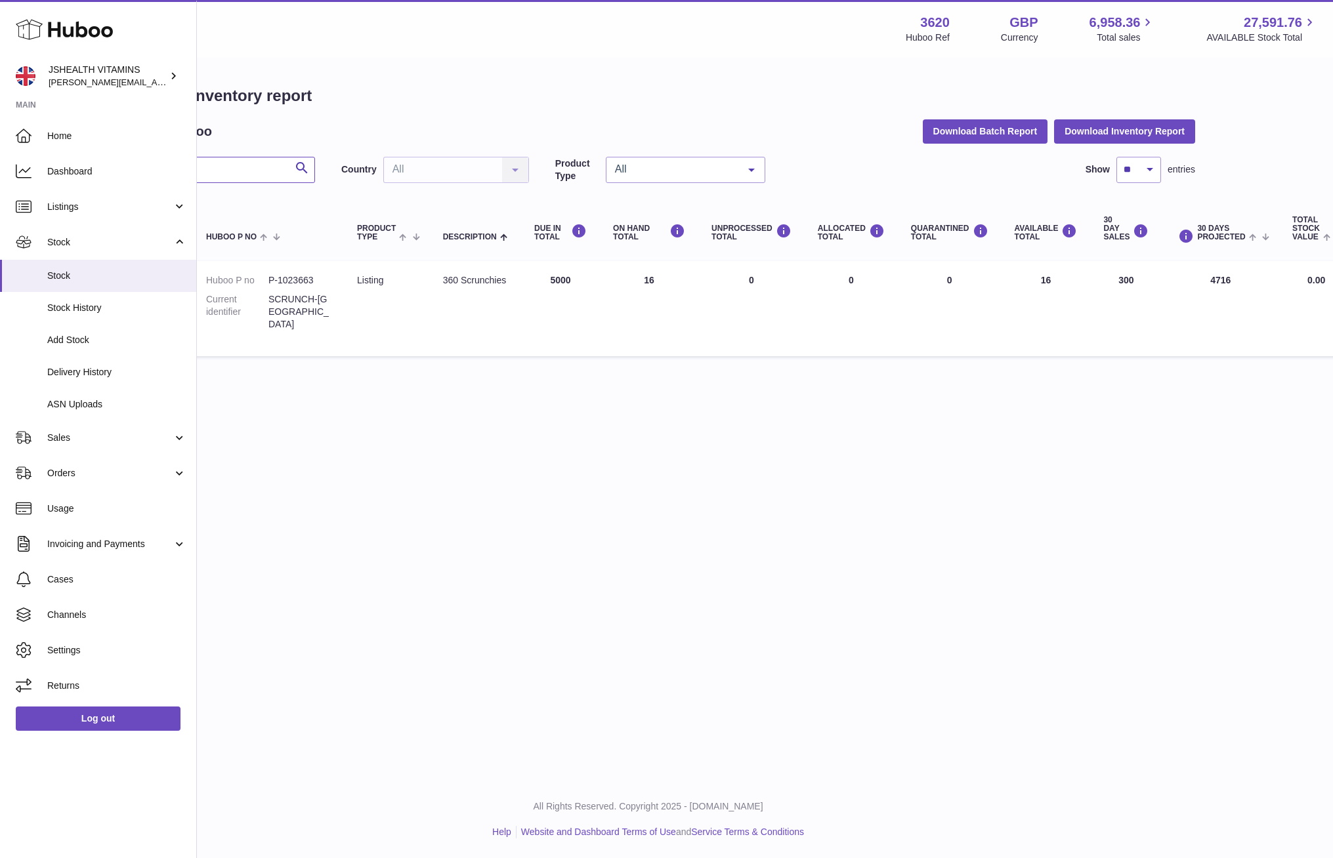
click at [262, 177] on input "***" at bounding box center [208, 170] width 214 height 26
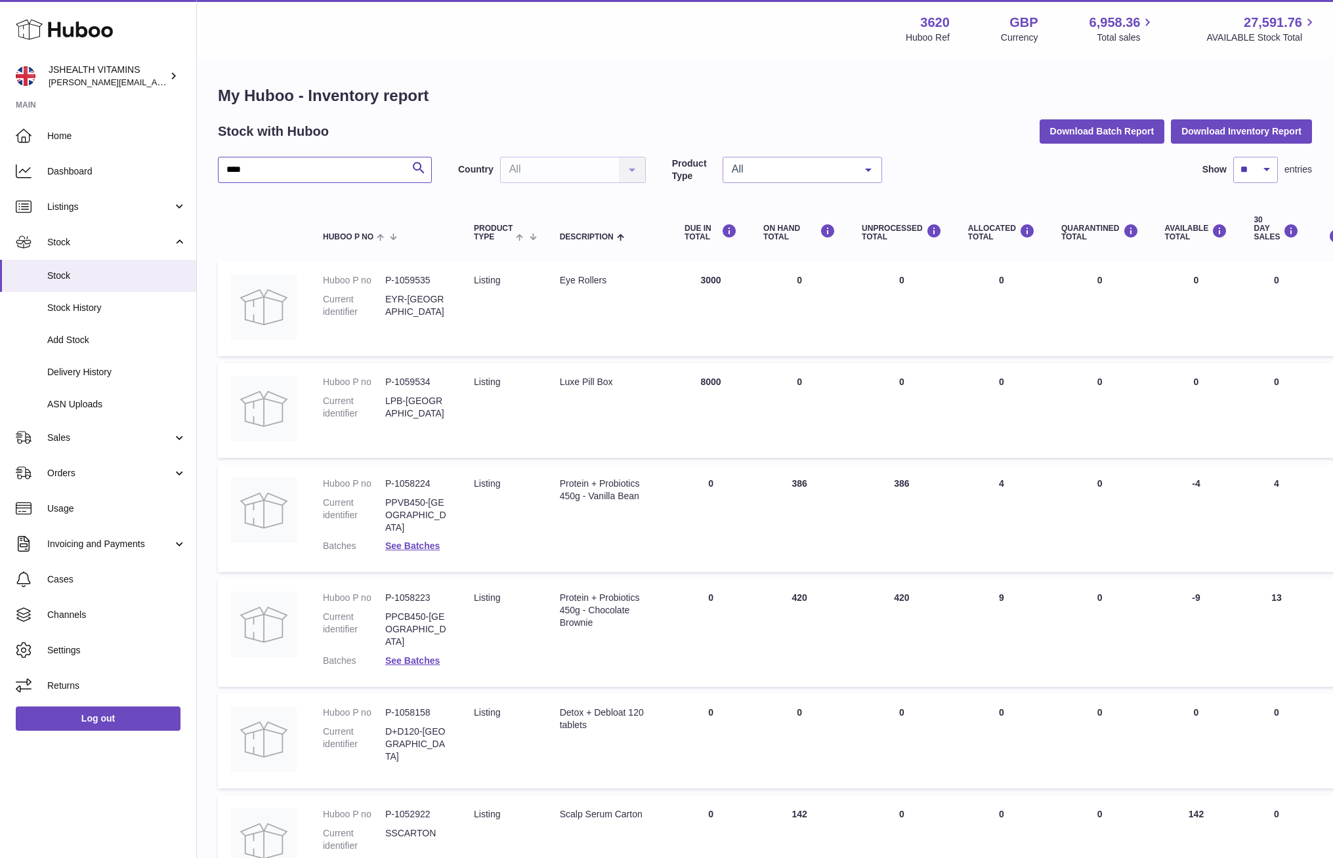
type input "****"
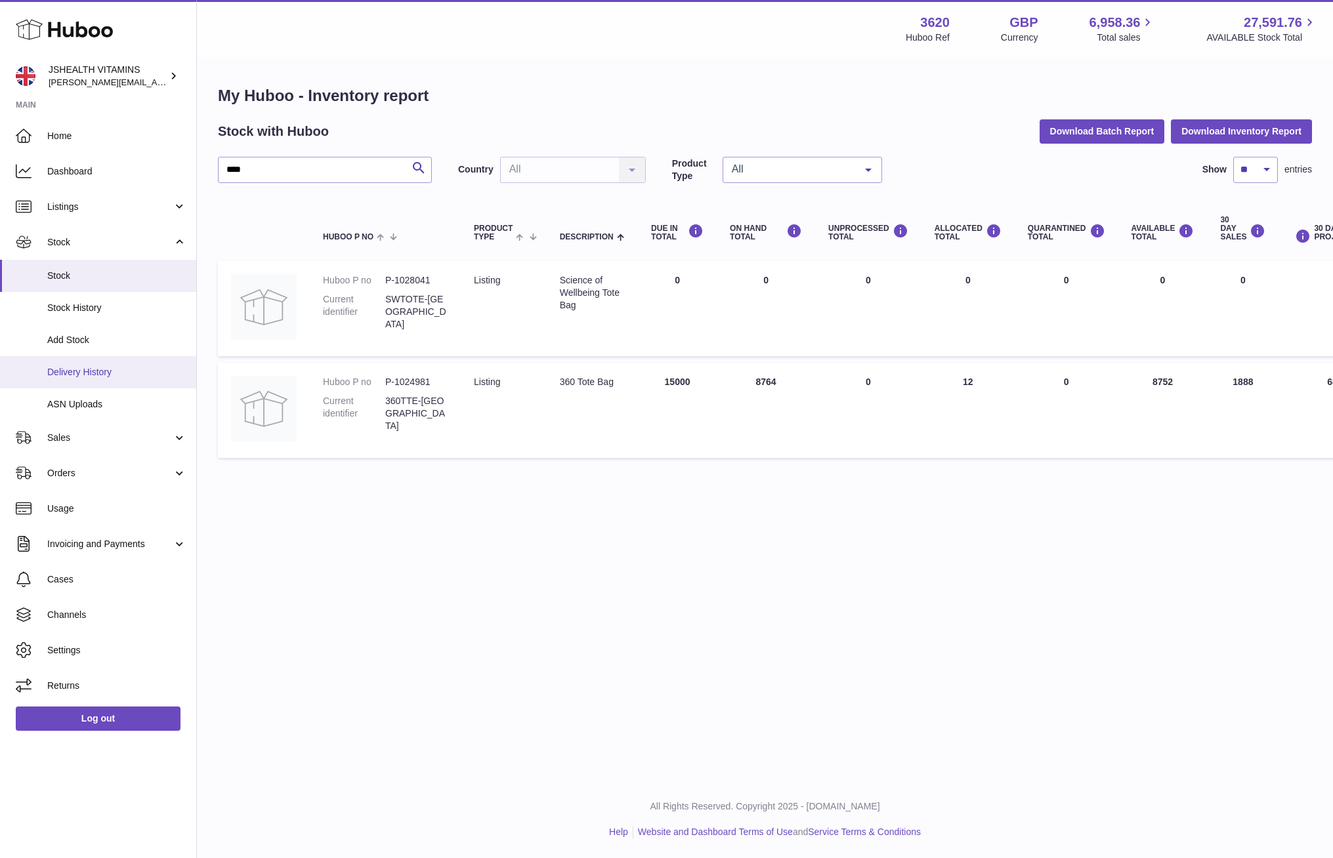
click at [85, 374] on span "Delivery History" at bounding box center [116, 372] width 139 height 12
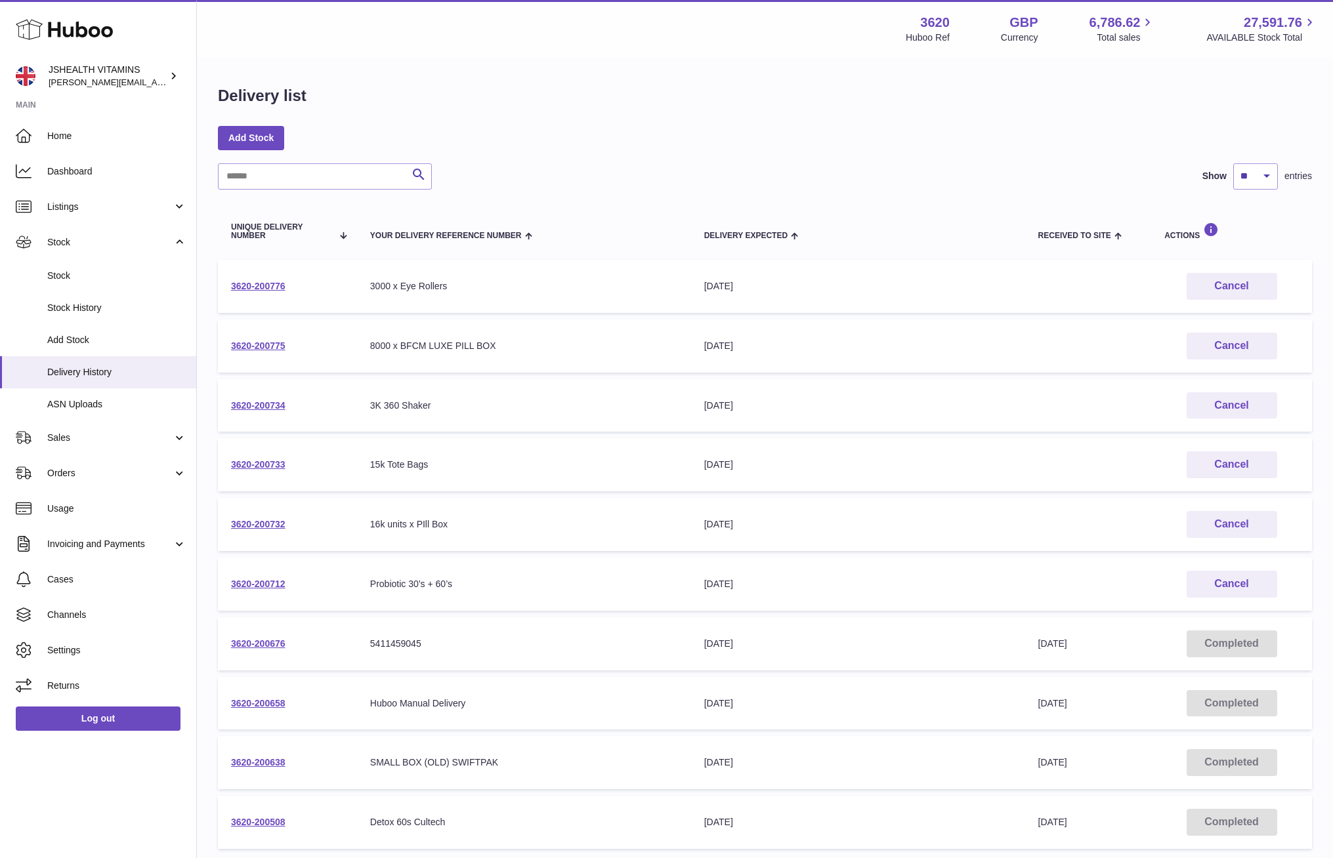
click at [447, 493] on table "Unique Delivery Number Your Delivery Reference Number Delivery Expected Receive…" at bounding box center [765, 529] width 1094 height 653
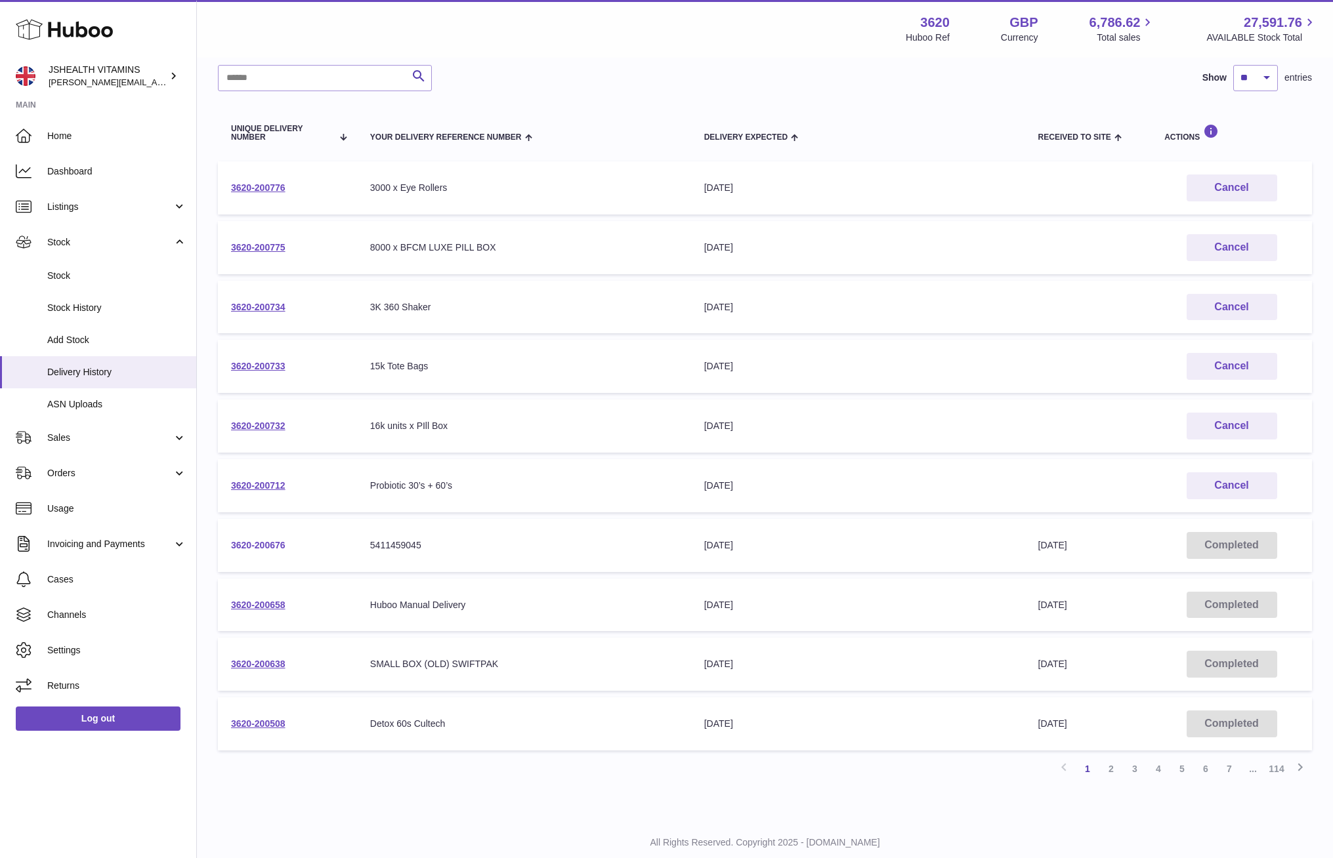
click at [276, 540] on link "3620-200676" at bounding box center [258, 545] width 54 height 10
click at [1103, 765] on link "2" at bounding box center [1111, 771] width 24 height 24
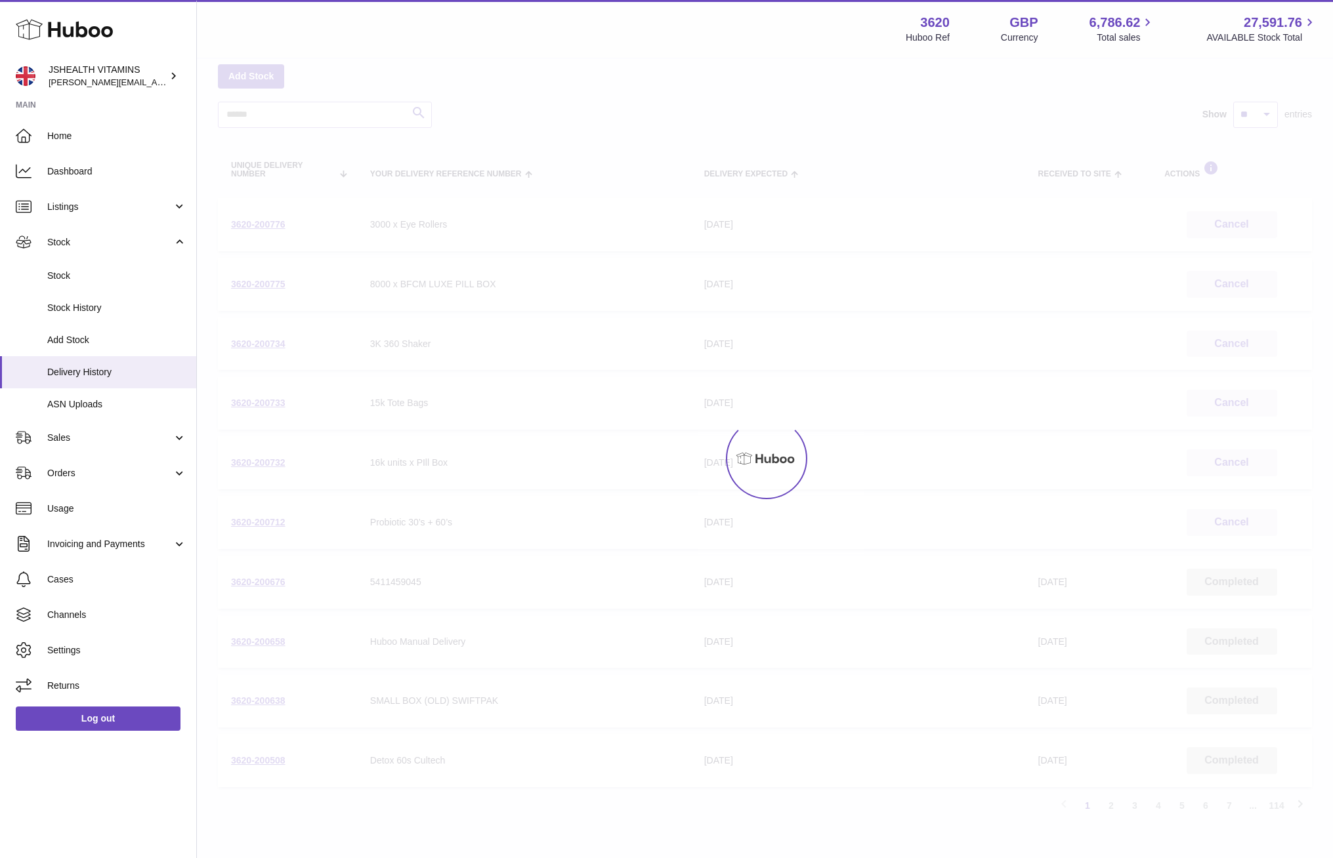
scroll to position [59, 0]
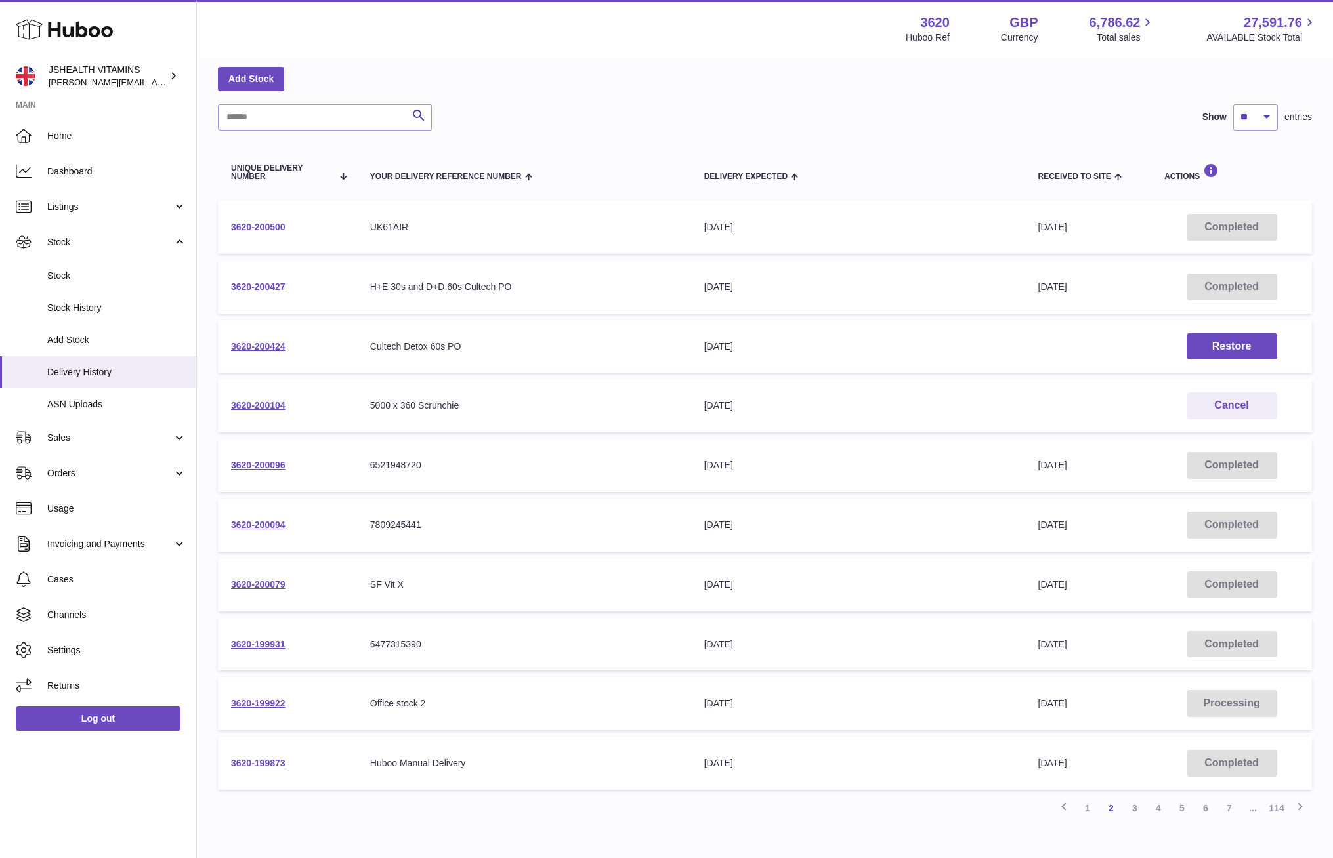
click at [249, 227] on link "3620-200500" at bounding box center [258, 227] width 54 height 10
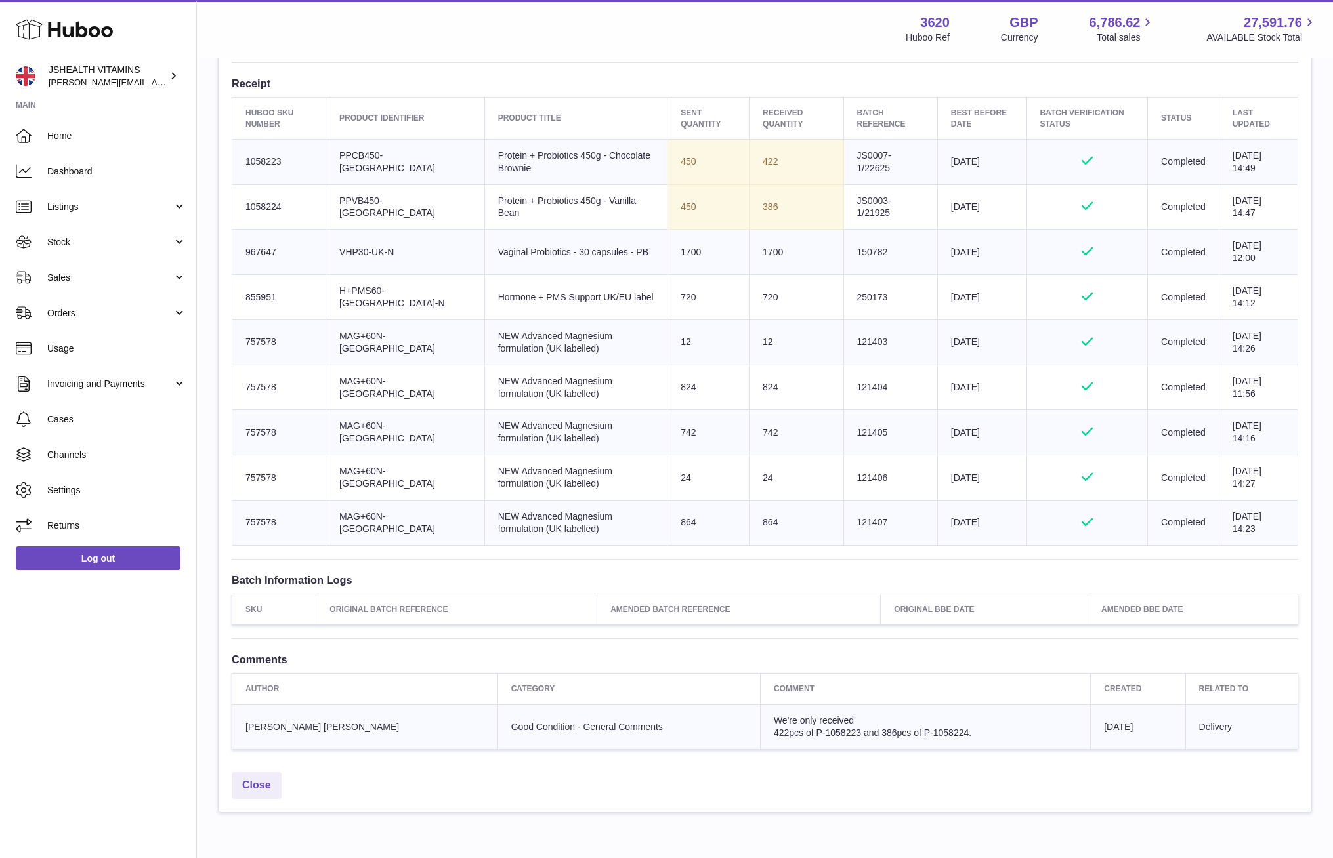
scroll to position [477, 0]
click at [266, 530] on td "Huboo SKU Number 757578" at bounding box center [279, 523] width 94 height 45
click at [341, 528] on td "Client Identifier MAG+60N-[GEOGRAPHIC_DATA]" at bounding box center [405, 523] width 159 height 45
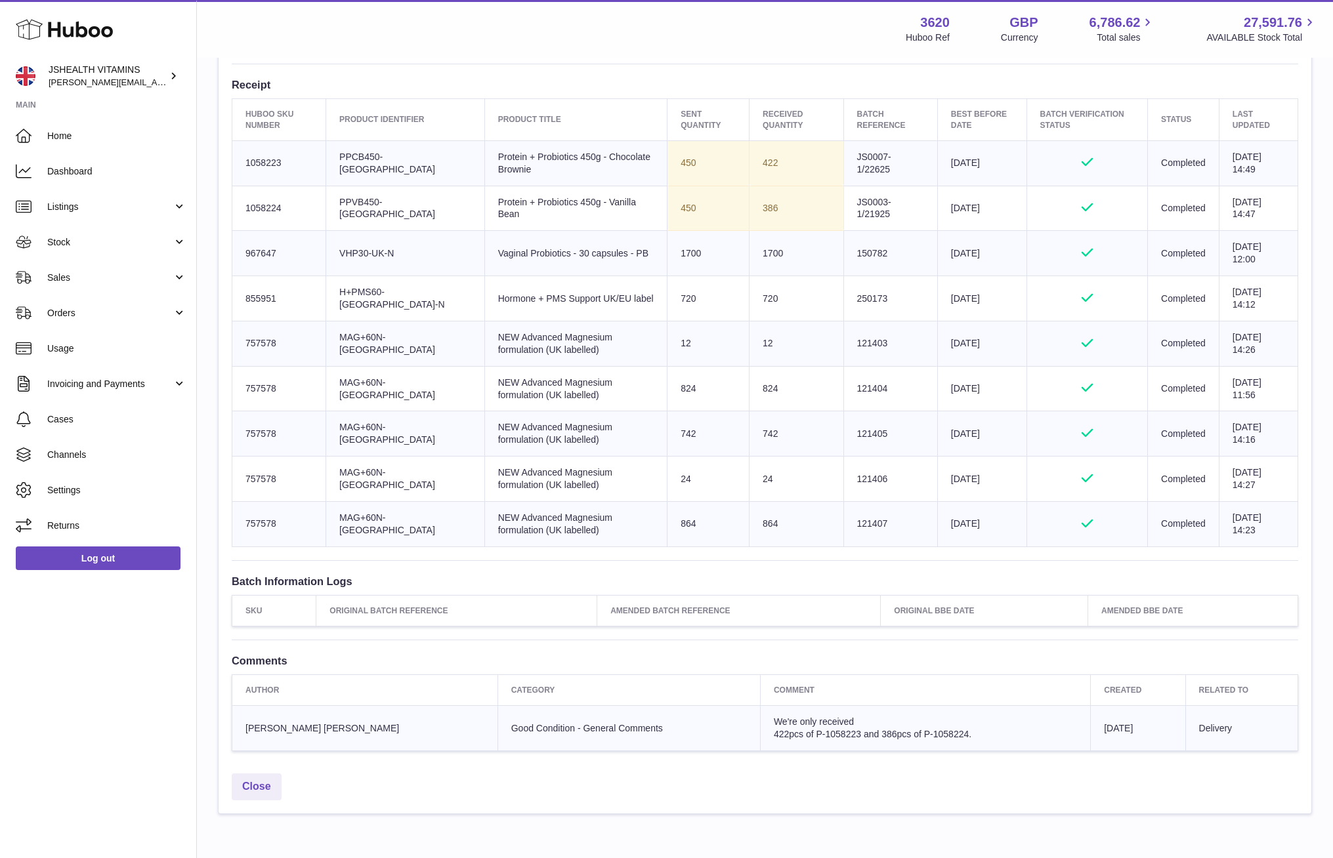
click at [341, 528] on td "Client Identifier MAG+60N-[GEOGRAPHIC_DATA]" at bounding box center [405, 523] width 159 height 45
copy tr "MAG+60N-[GEOGRAPHIC_DATA]"
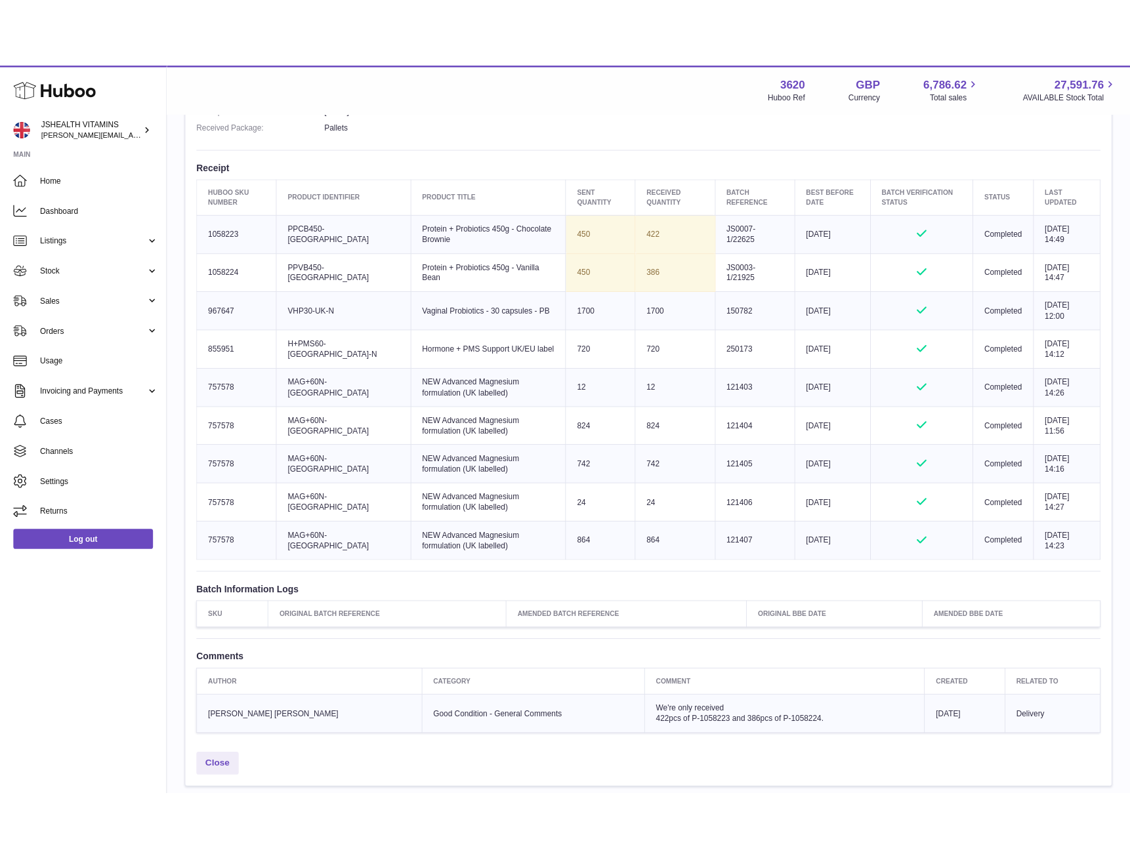
scroll to position [469, 0]
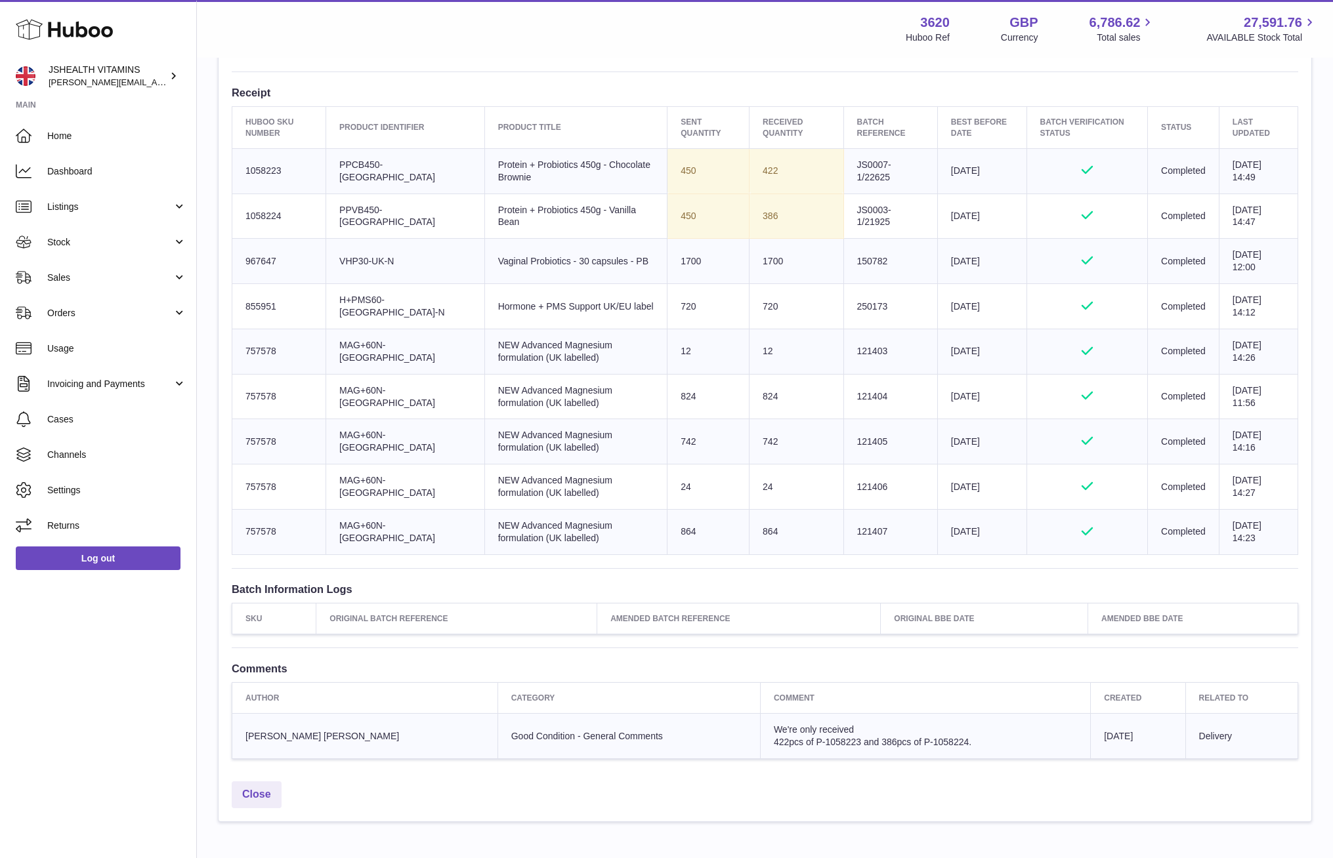
click at [375, 310] on td "Client Identifier H+PMS60-[GEOGRAPHIC_DATA]-N" at bounding box center [405, 306] width 159 height 45
copy tr "H+PMS60-[GEOGRAPHIC_DATA]-N"
click at [387, 265] on td "Client Identifier VHP30-UK-N" at bounding box center [405, 261] width 159 height 45
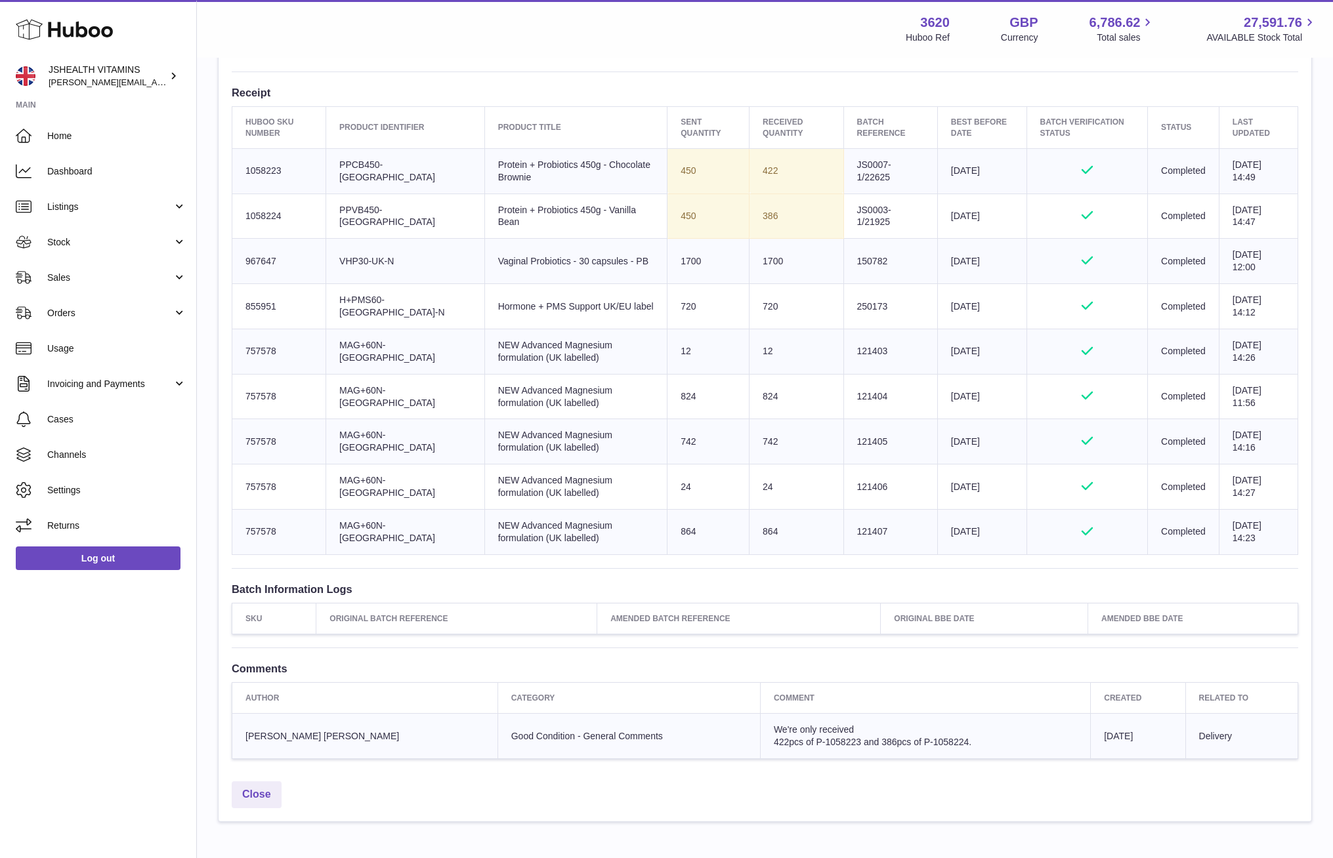
click at [387, 265] on td "Client Identifier VHP30-UK-N" at bounding box center [405, 261] width 159 height 45
copy tr "VHP30-UK-N"
click at [381, 219] on td "Client Identifier PPVB450-UK" at bounding box center [405, 216] width 159 height 45
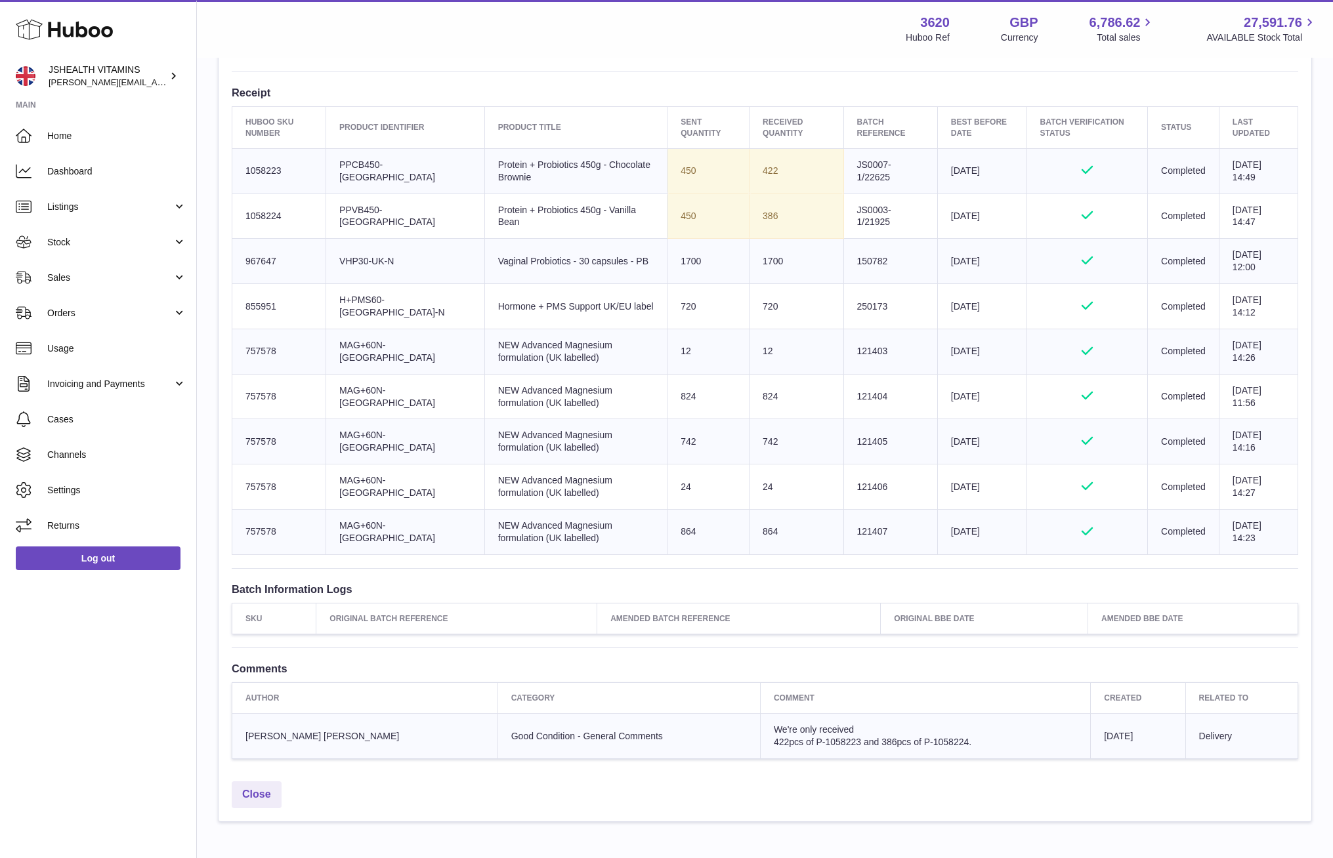
click at [381, 219] on td "Client Identifier PPVB450-UK" at bounding box center [405, 216] width 159 height 45
copy tr "PPVB450-[GEOGRAPHIC_DATA]"
click at [390, 167] on td "Client Identifier PPCB450-[GEOGRAPHIC_DATA]" at bounding box center [405, 170] width 159 height 45
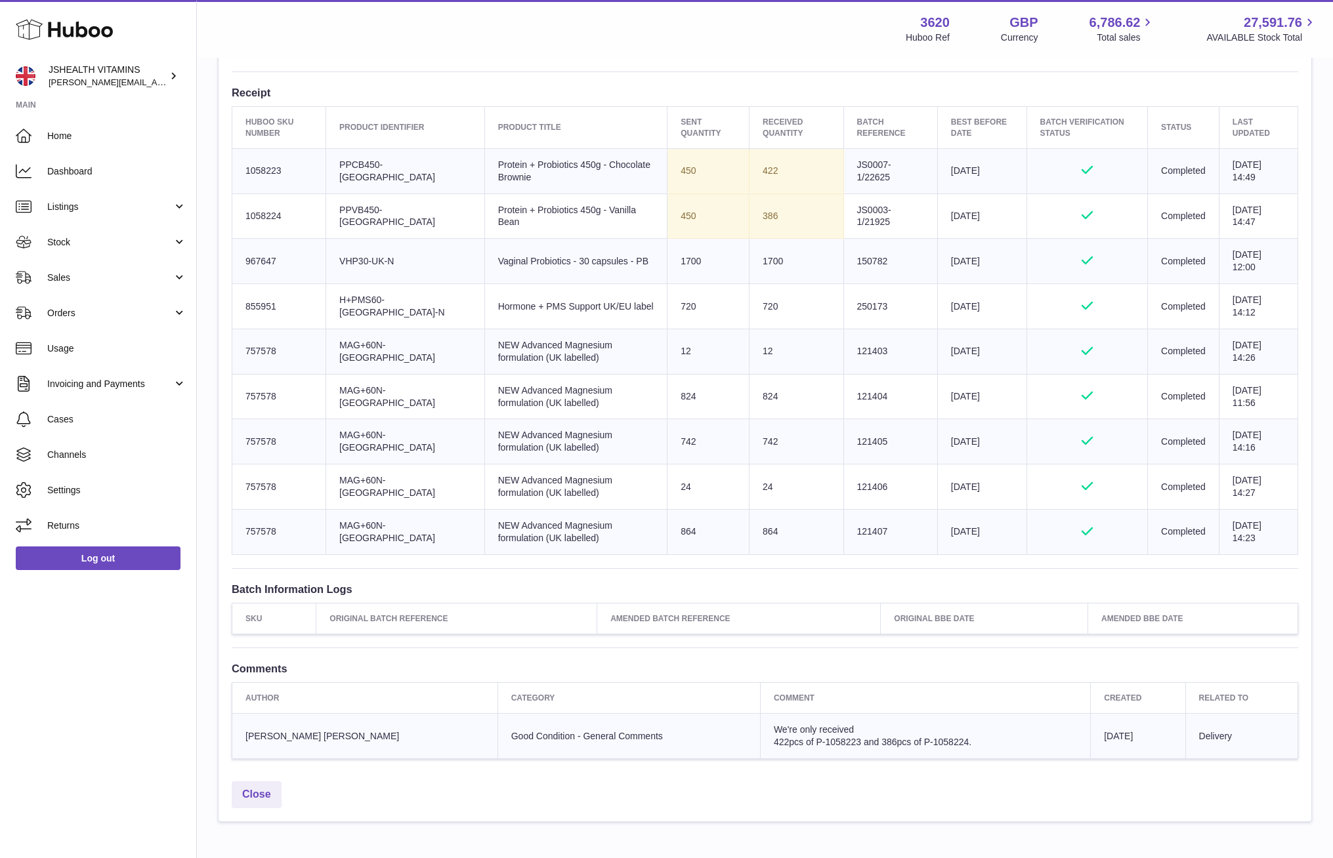
copy tr "PPCB450-[GEOGRAPHIC_DATA]"
click at [667, 166] on td "Sent Quantity 450" at bounding box center [708, 170] width 82 height 45
copy td "450"
click at [667, 262] on td "Sent Quantity 1700" at bounding box center [708, 261] width 82 height 45
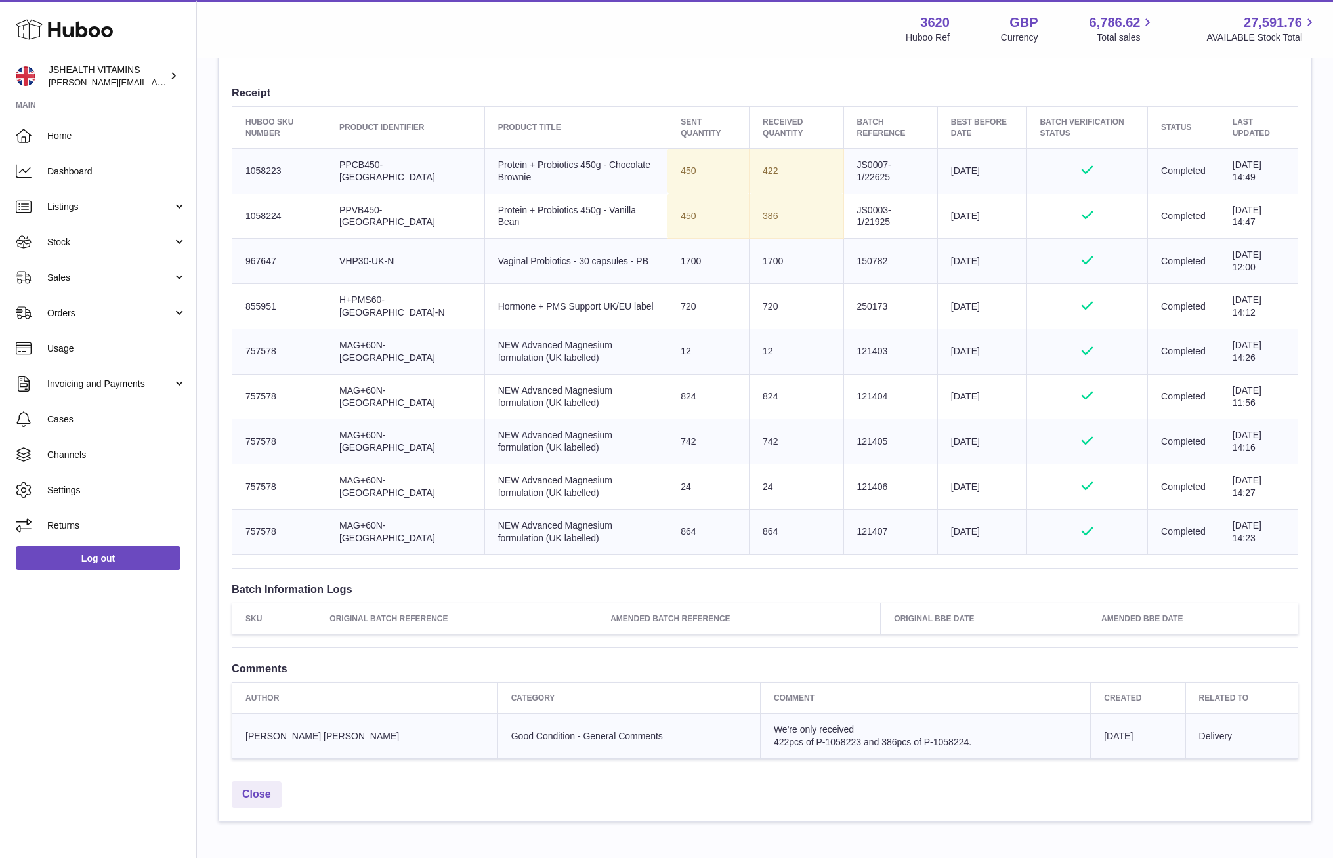
click at [667, 262] on td "Sent Quantity 1700" at bounding box center [708, 261] width 82 height 45
copy td "1700"
click at [667, 303] on td "Sent Quantity 720" at bounding box center [708, 306] width 82 height 45
copy td "720"
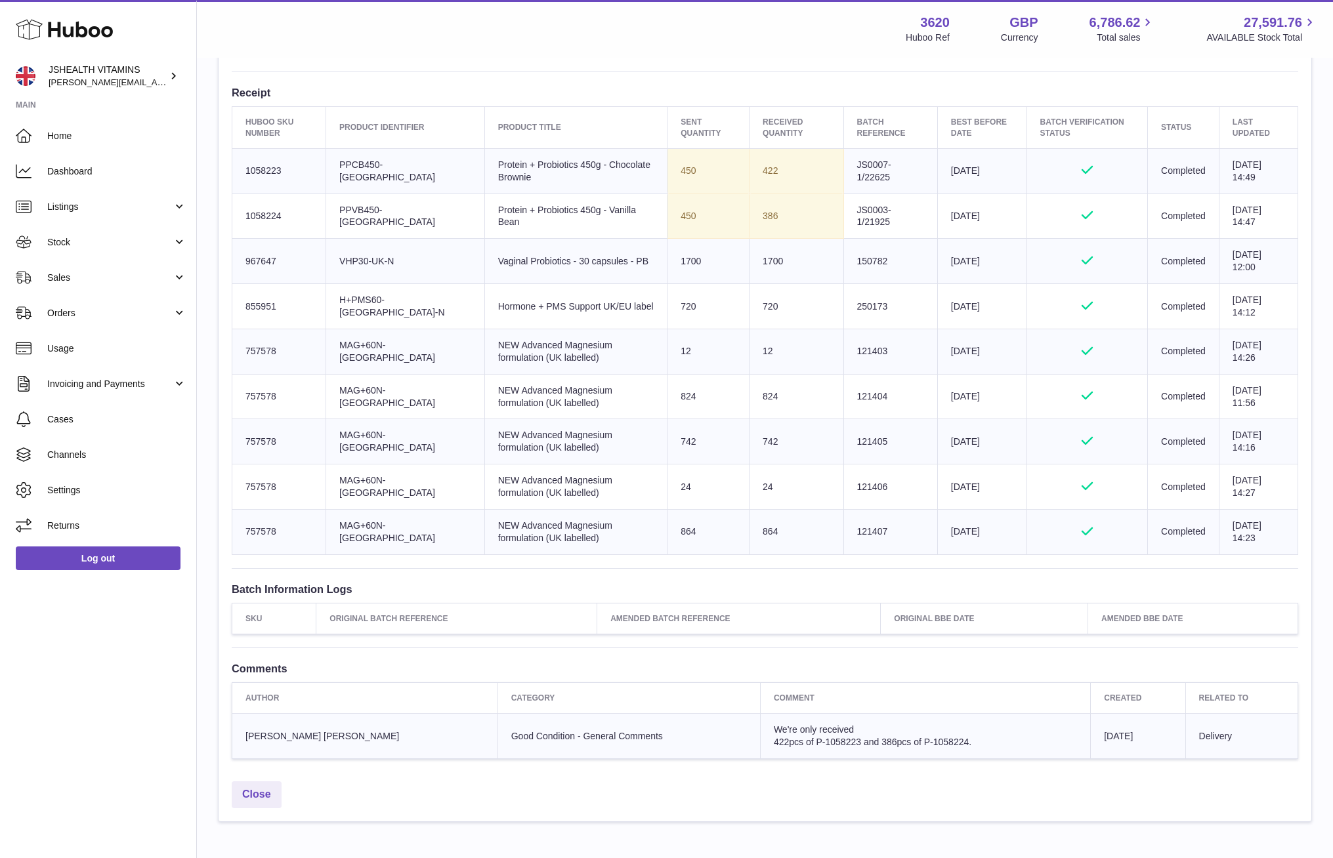
click at [667, 350] on td "Sent Quantity 12" at bounding box center [708, 351] width 82 height 45
copy td "12"
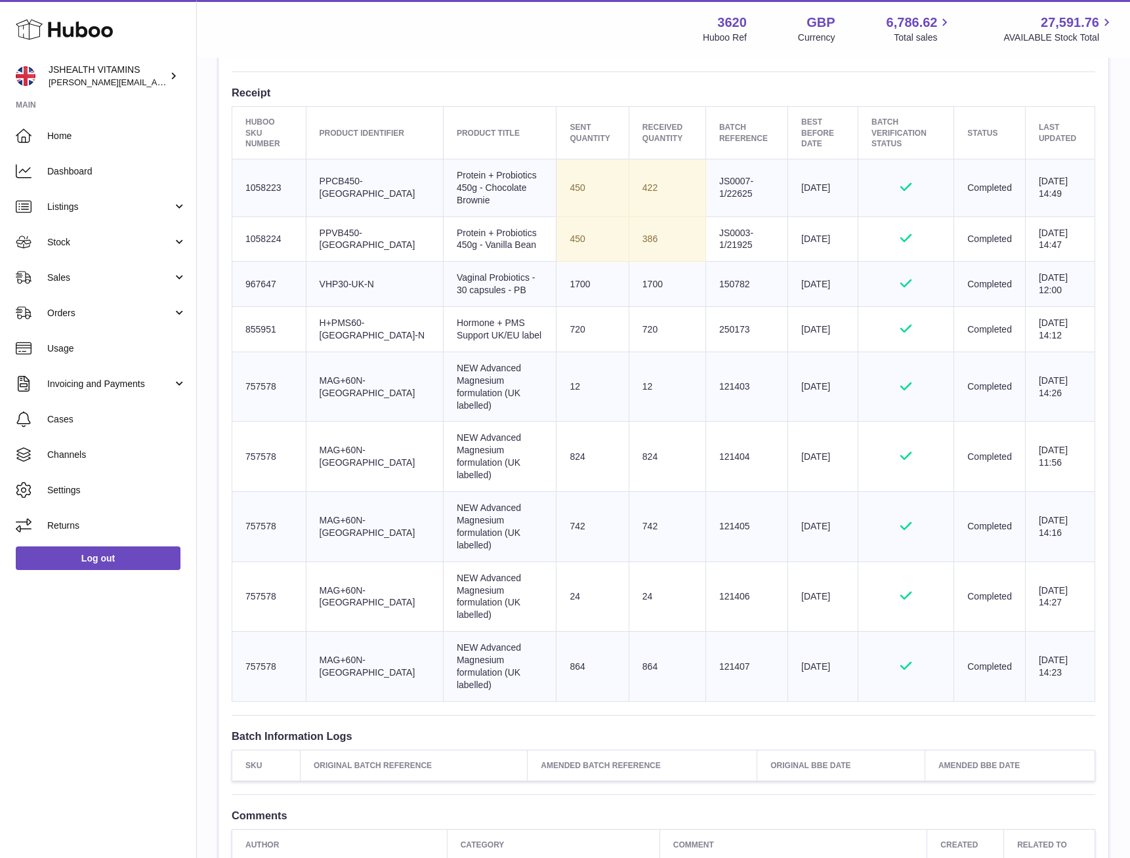
click at [718, 632] on td "Batch Reference 121407" at bounding box center [746, 667] width 82 height 70
copy td "121407"
click at [629, 632] on td "864" at bounding box center [667, 667] width 77 height 70
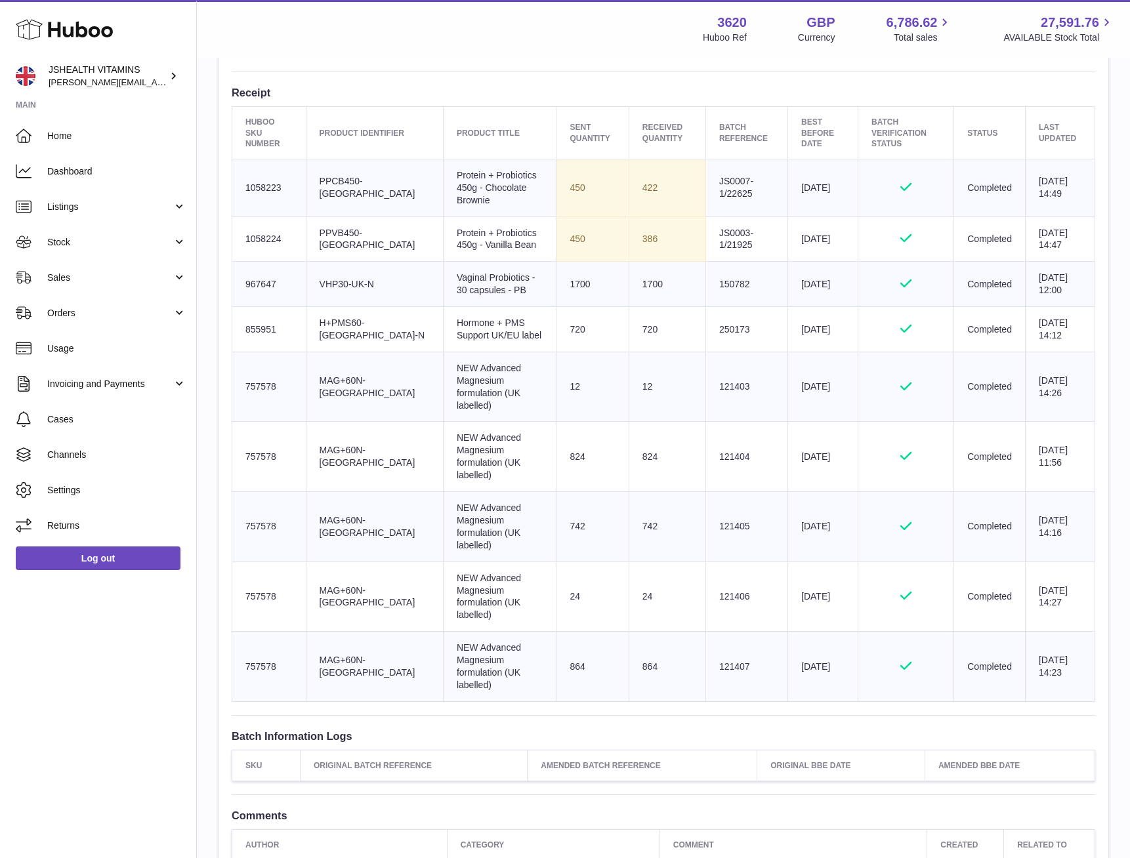
click at [709, 562] on td "Batch Reference 121406" at bounding box center [746, 597] width 82 height 70
click at [629, 562] on td "24" at bounding box center [667, 597] width 77 height 70
click at [715, 499] on td "Batch Reference 121405" at bounding box center [746, 527] width 82 height 70
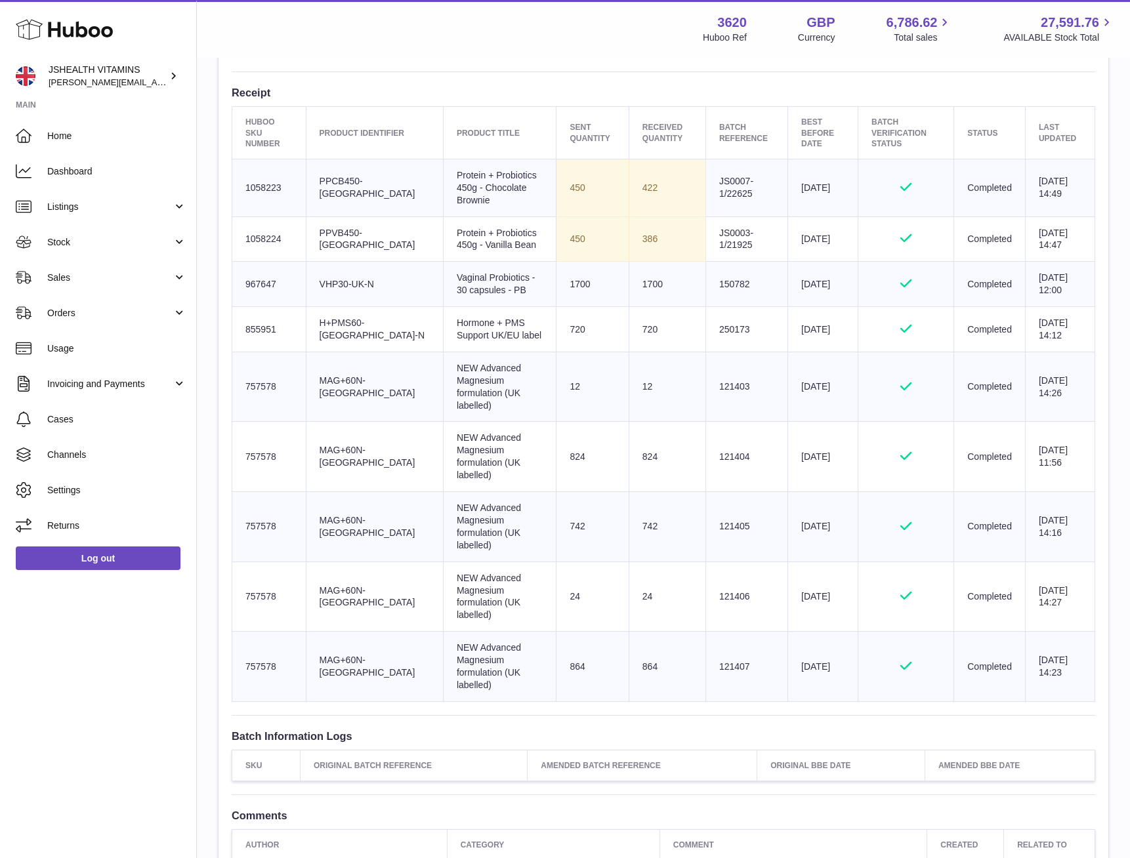
click at [715, 499] on td "Batch Reference 121405" at bounding box center [746, 527] width 82 height 70
click at [629, 499] on td "742" at bounding box center [667, 527] width 77 height 70
drag, startPoint x: 638, startPoint y: 438, endPoint x: 653, endPoint y: 438, distance: 14.5
click at [638, 438] on td "824" at bounding box center [667, 457] width 77 height 70
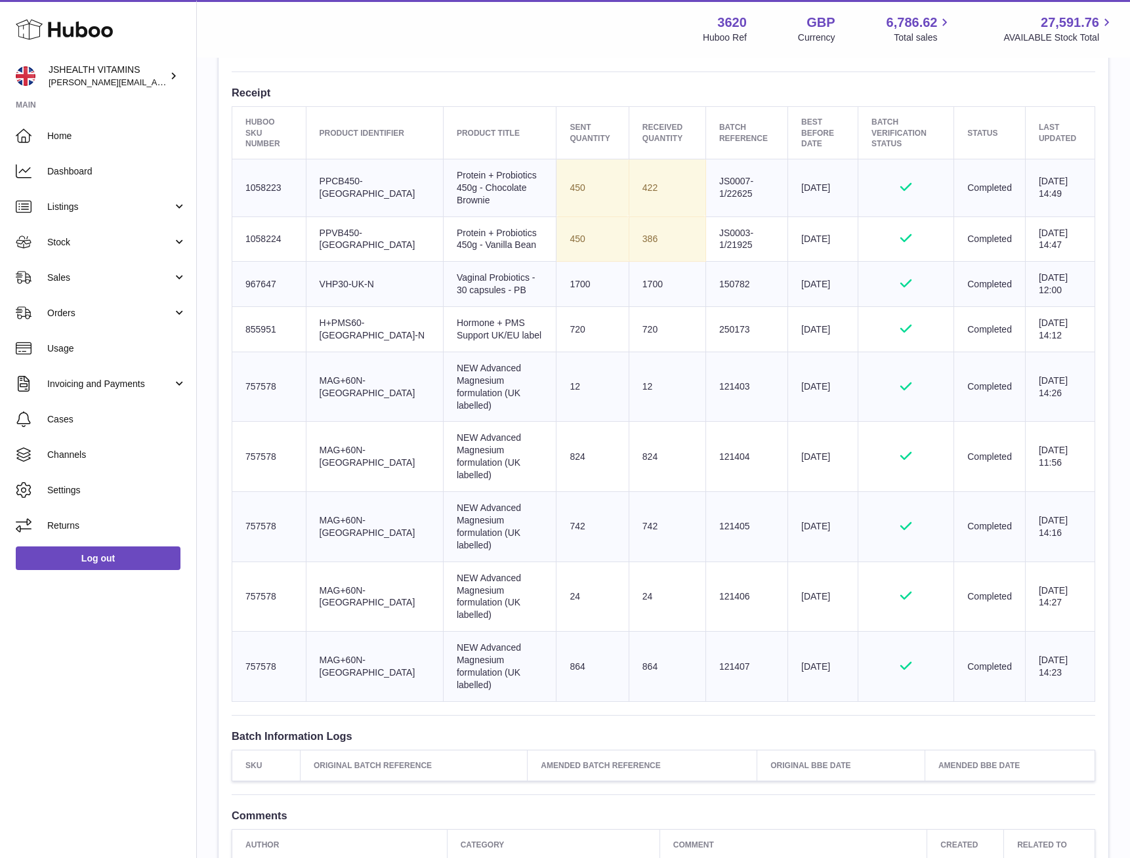
click at [675, 438] on td "824" at bounding box center [667, 457] width 77 height 70
click at [707, 438] on td "Batch Reference 121404" at bounding box center [746, 457] width 82 height 70
drag, startPoint x: 707, startPoint y: 438, endPoint x: 736, endPoint y: 435, distance: 29.1
click at [707, 439] on td "Batch Reference 121404" at bounding box center [746, 457] width 82 height 70
click at [629, 434] on td "824" at bounding box center [667, 457] width 77 height 70
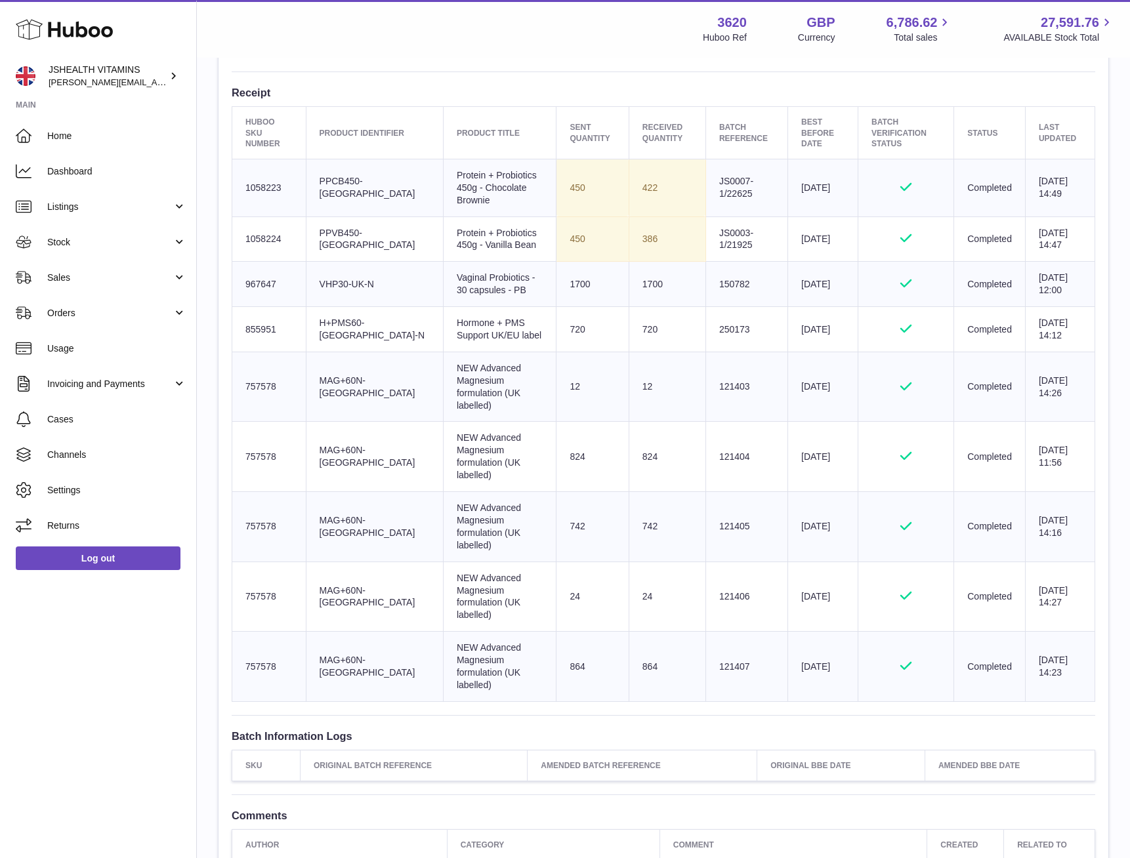
click at [629, 434] on td "824" at bounding box center [667, 457] width 77 height 70
click at [711, 377] on td "Batch Reference 121403" at bounding box center [746, 387] width 82 height 70
click at [709, 325] on td "Batch Reference 250173" at bounding box center [746, 329] width 82 height 45
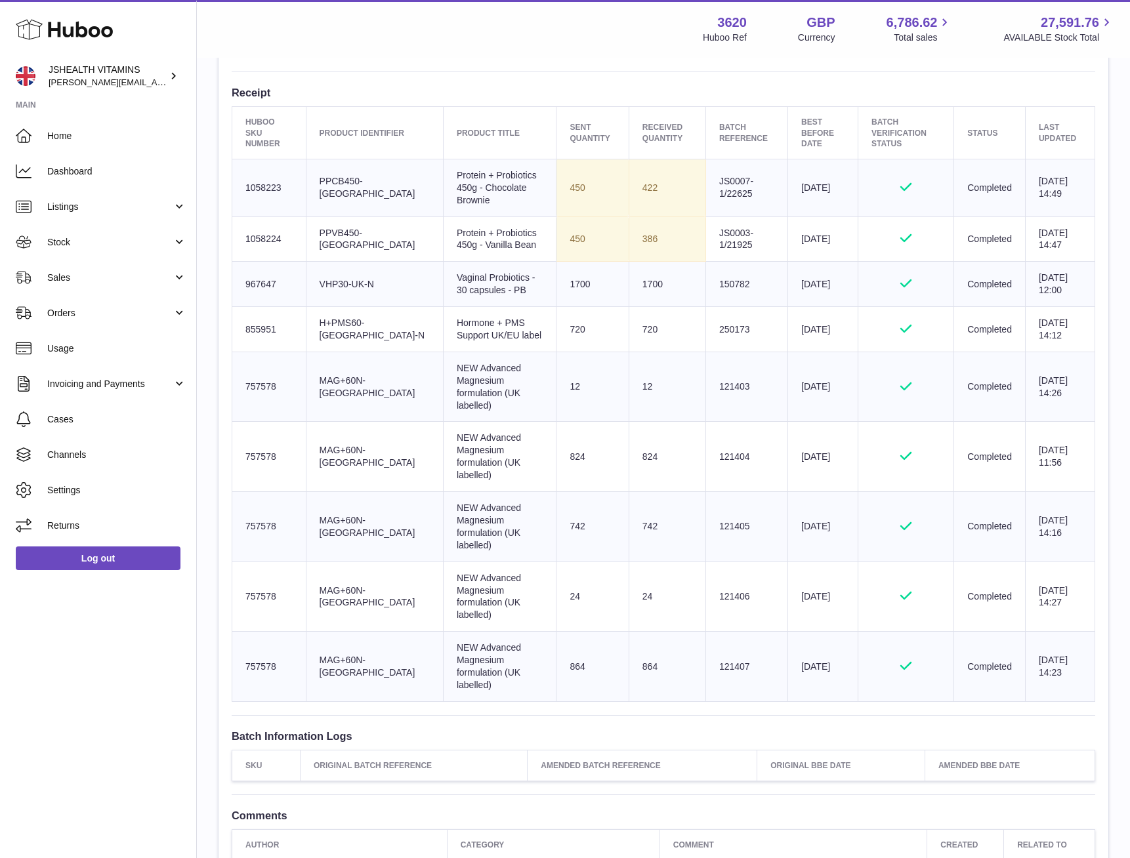
click at [705, 283] on td "Batch Reference 150782" at bounding box center [746, 284] width 82 height 45
click at [629, 289] on td "1700" at bounding box center [667, 284] width 77 height 45
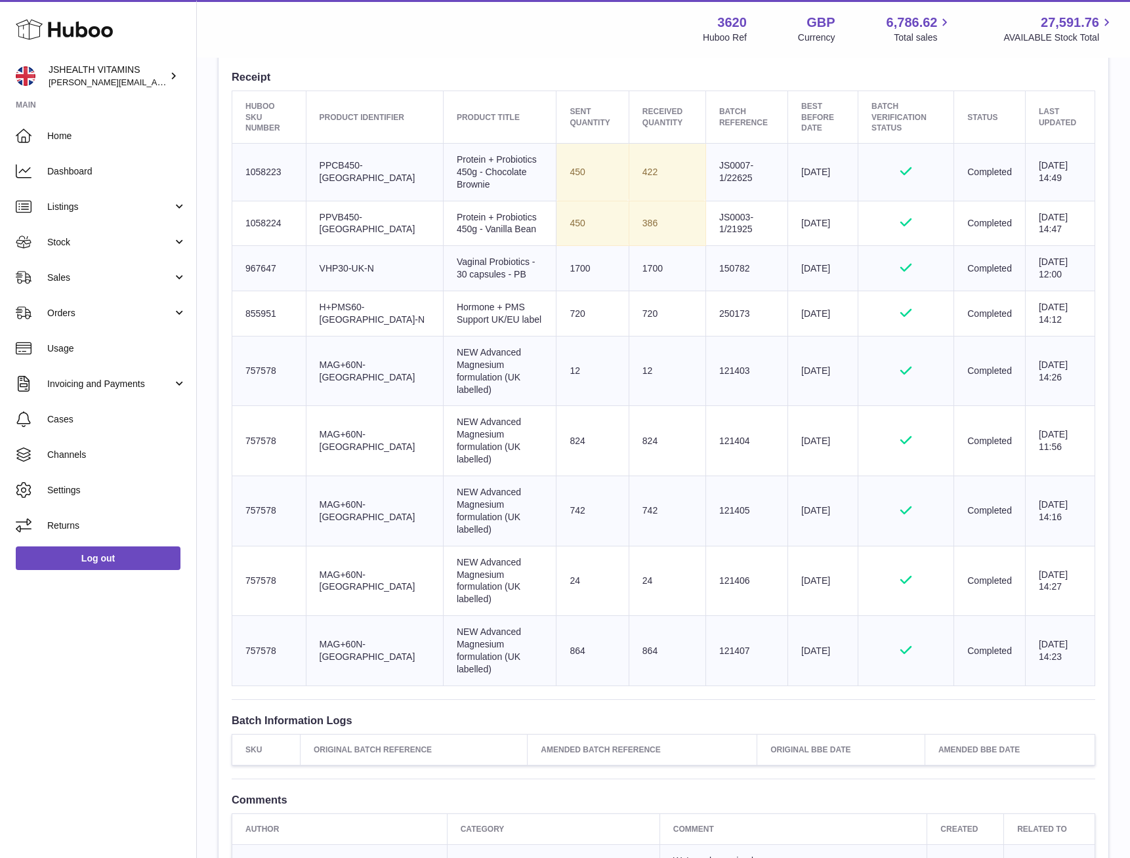
scroll to position [493, 0]
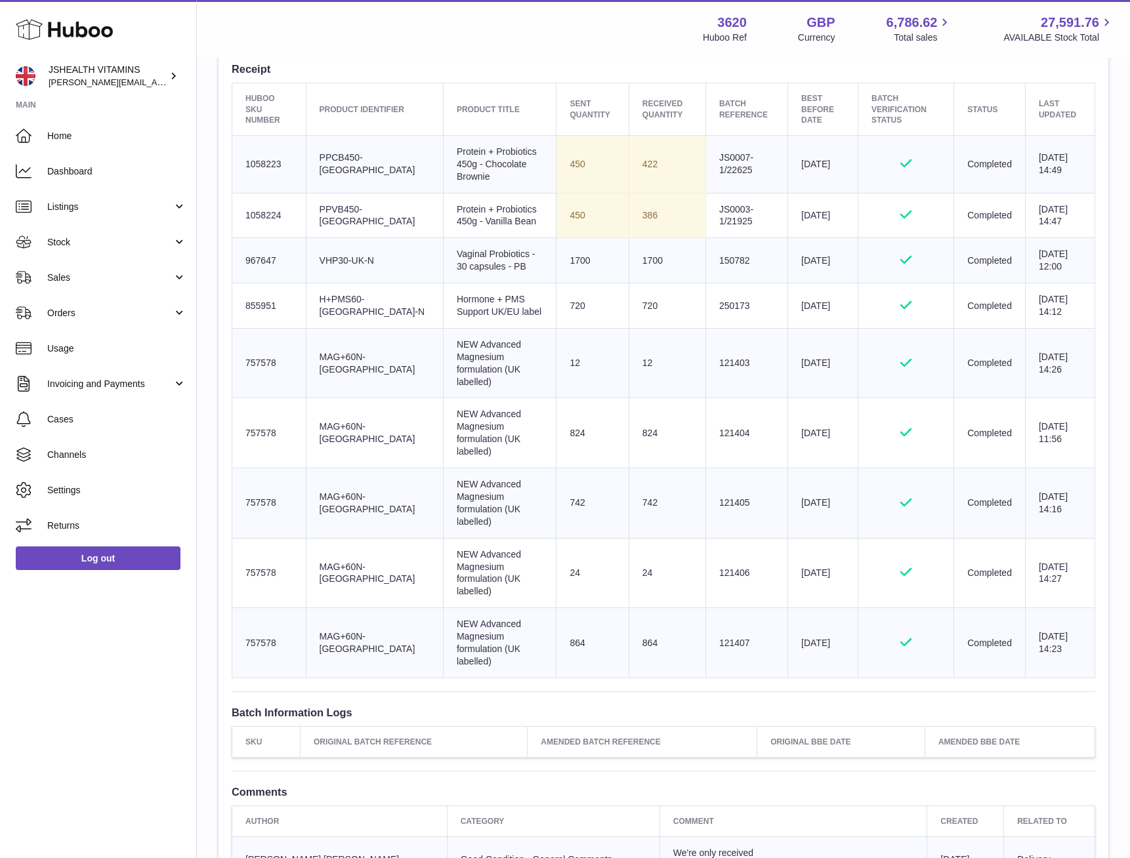
click at [705, 266] on td "Batch Reference 150782" at bounding box center [746, 260] width 82 height 45
drag, startPoint x: 789, startPoint y: 310, endPoint x: 860, endPoint y: 140, distance: 183.3
click at [789, 310] on td "Best Before Date [DATE]" at bounding box center [823, 305] width 70 height 45
click at [710, 257] on td "Batch Reference 150782" at bounding box center [746, 260] width 82 height 45
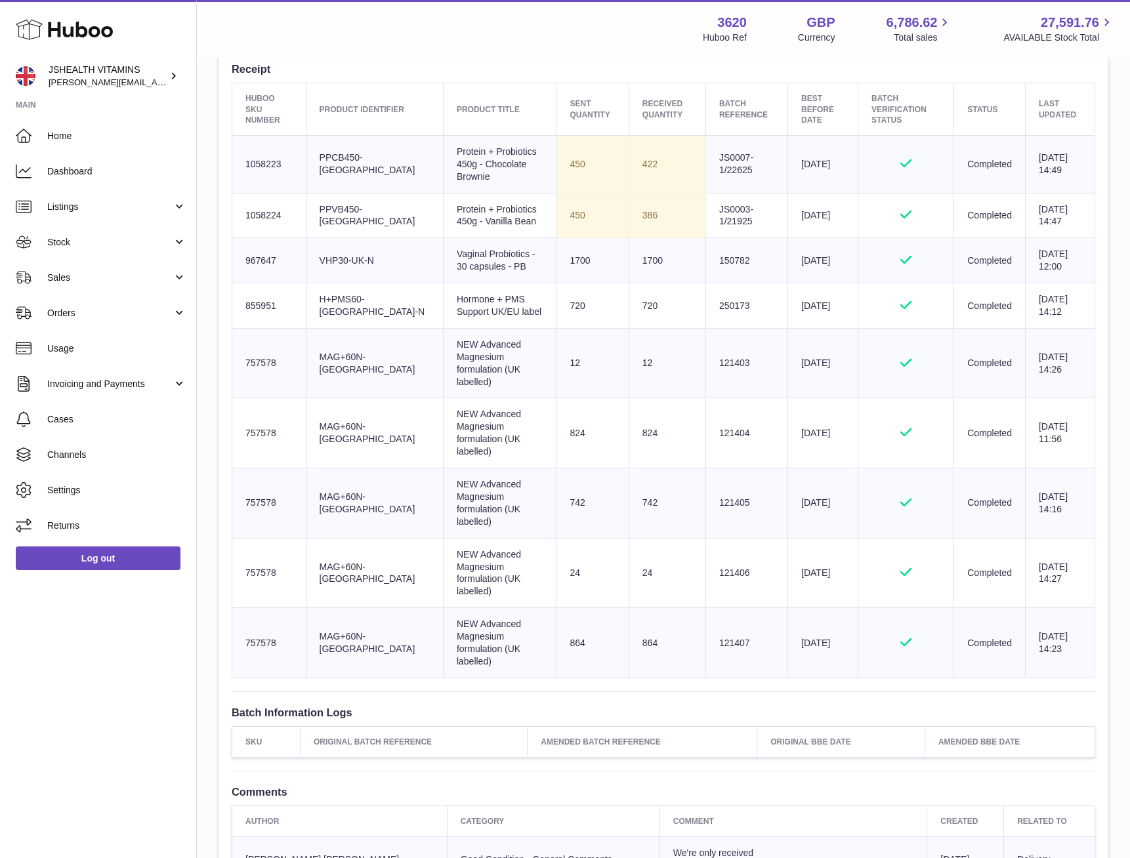
click at [710, 257] on td "Batch Reference 150782" at bounding box center [746, 260] width 82 height 45
click at [443, 253] on td "Product title Vaginal Probiotics - 30 capsules - PB" at bounding box center [500, 260] width 114 height 45
click at [705, 259] on td "Batch Reference 150782" at bounding box center [746, 260] width 82 height 45
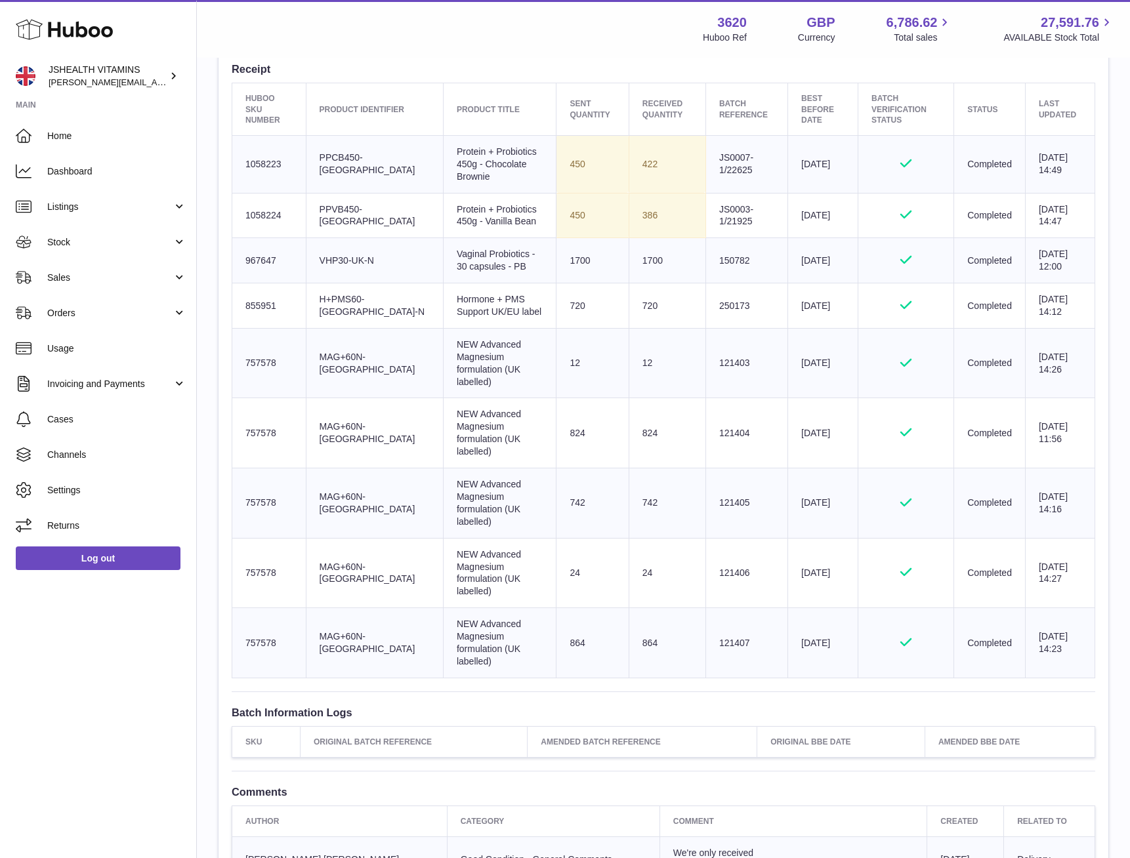
click at [705, 258] on td "Batch Reference 150782" at bounding box center [746, 260] width 82 height 45
